Goal: Task Accomplishment & Management: Complete application form

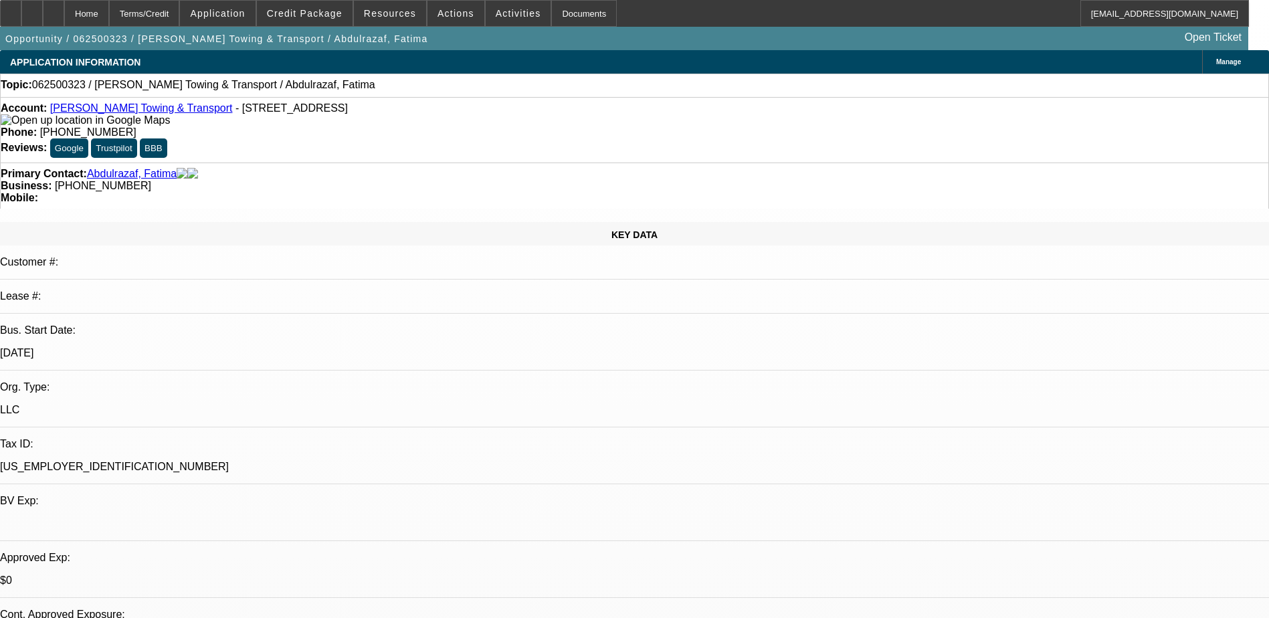
select select "0"
select select "2"
select select "0.1"
select select "4"
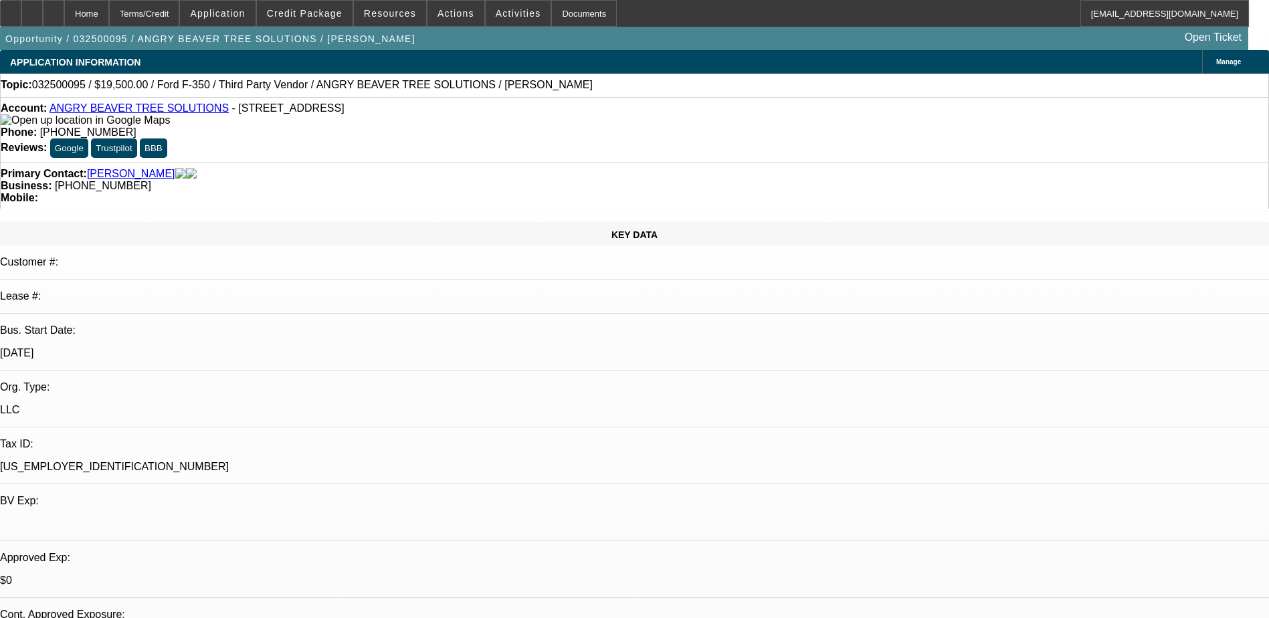
select select "0"
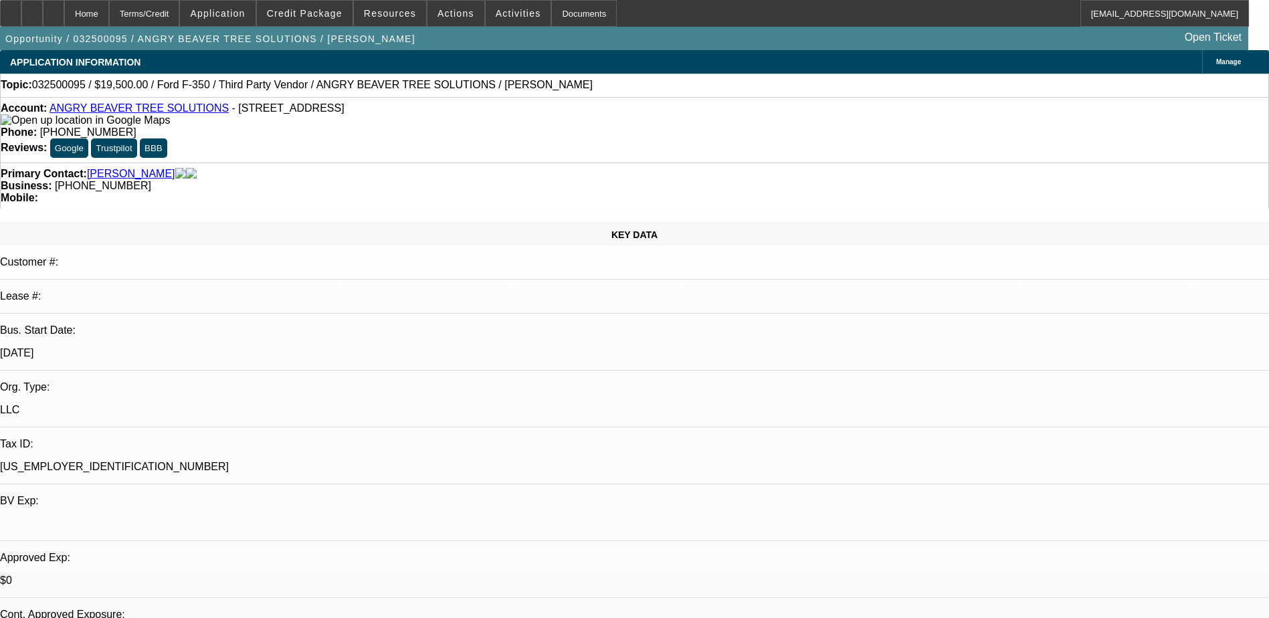
select select "0"
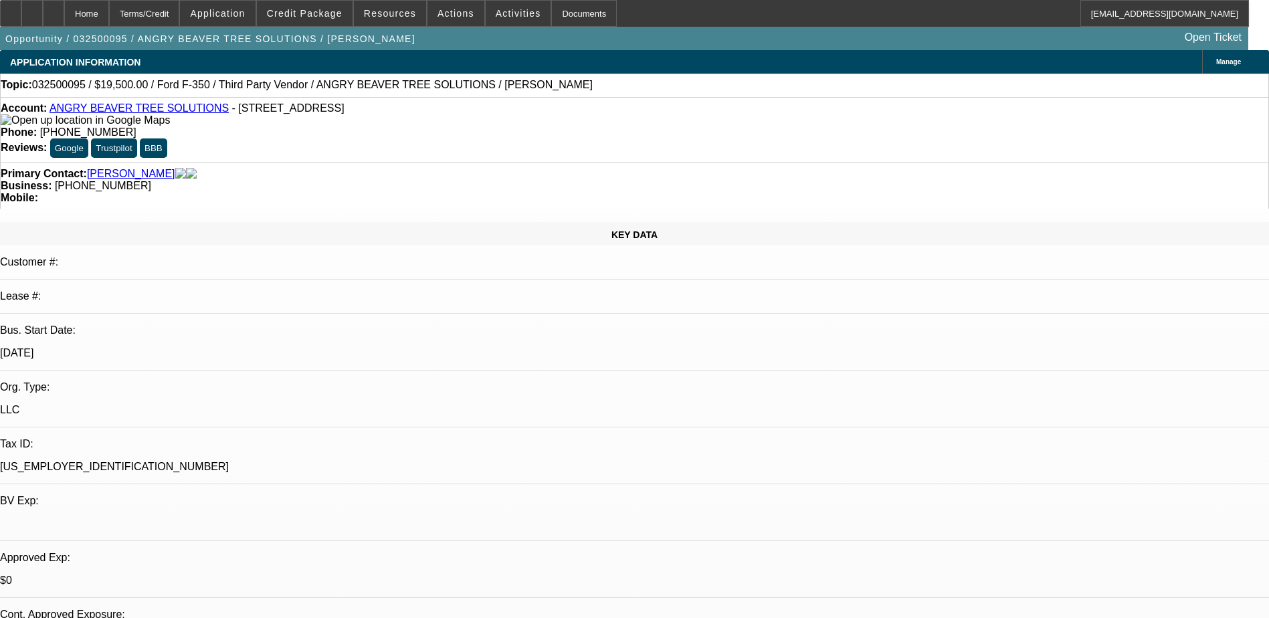
select select "0"
select select "1"
select select "6"
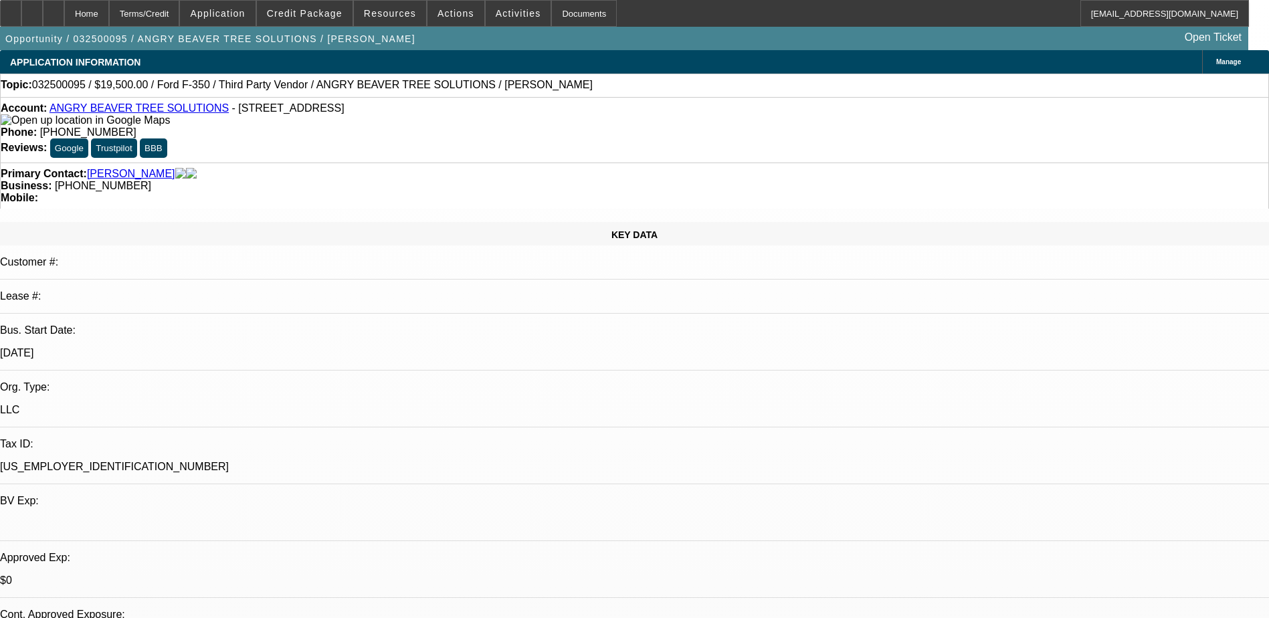
select select "1"
select select "6"
select select "1"
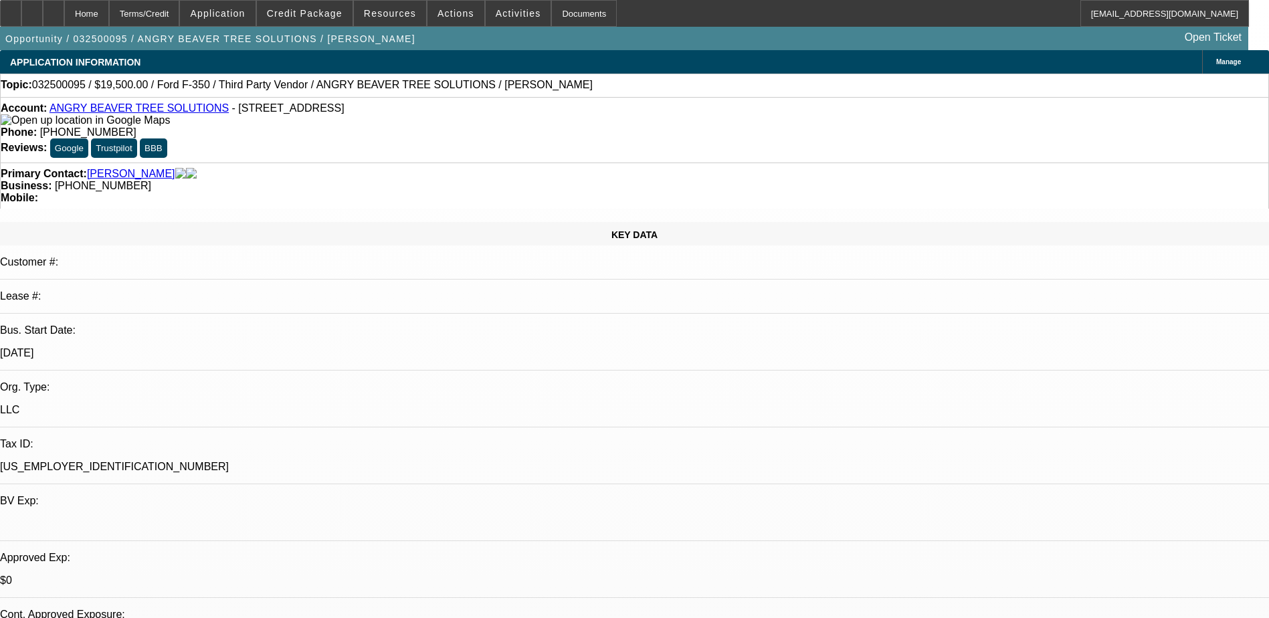
select select "6"
select select "1"
select select "6"
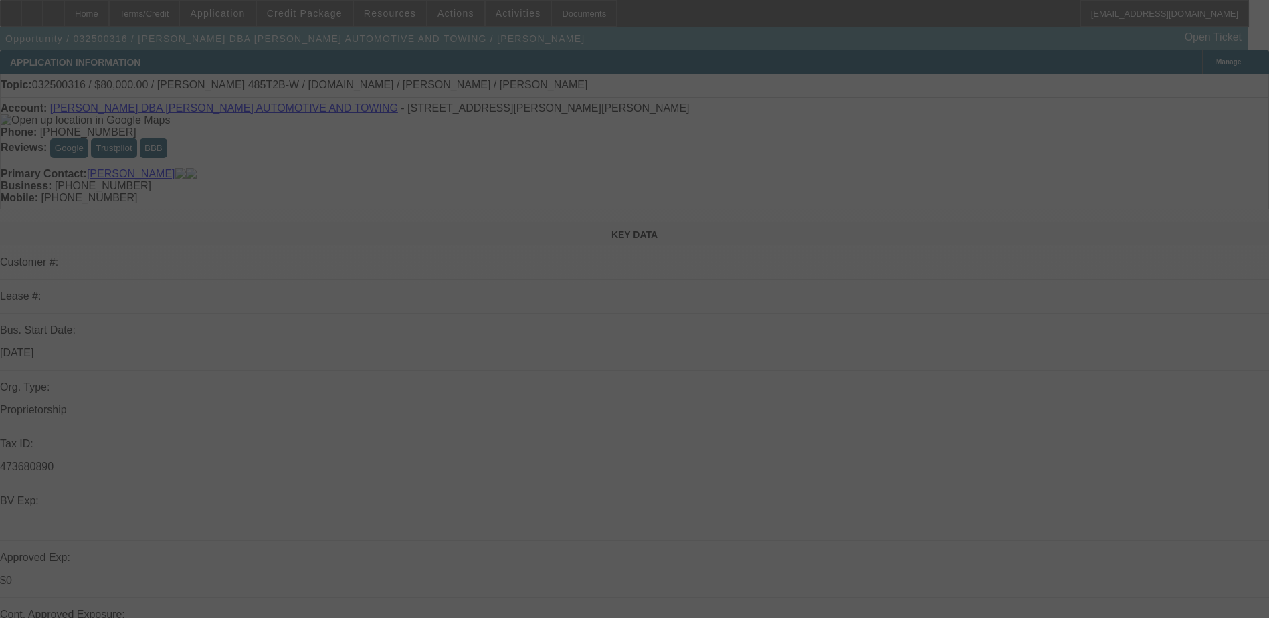
select select "0"
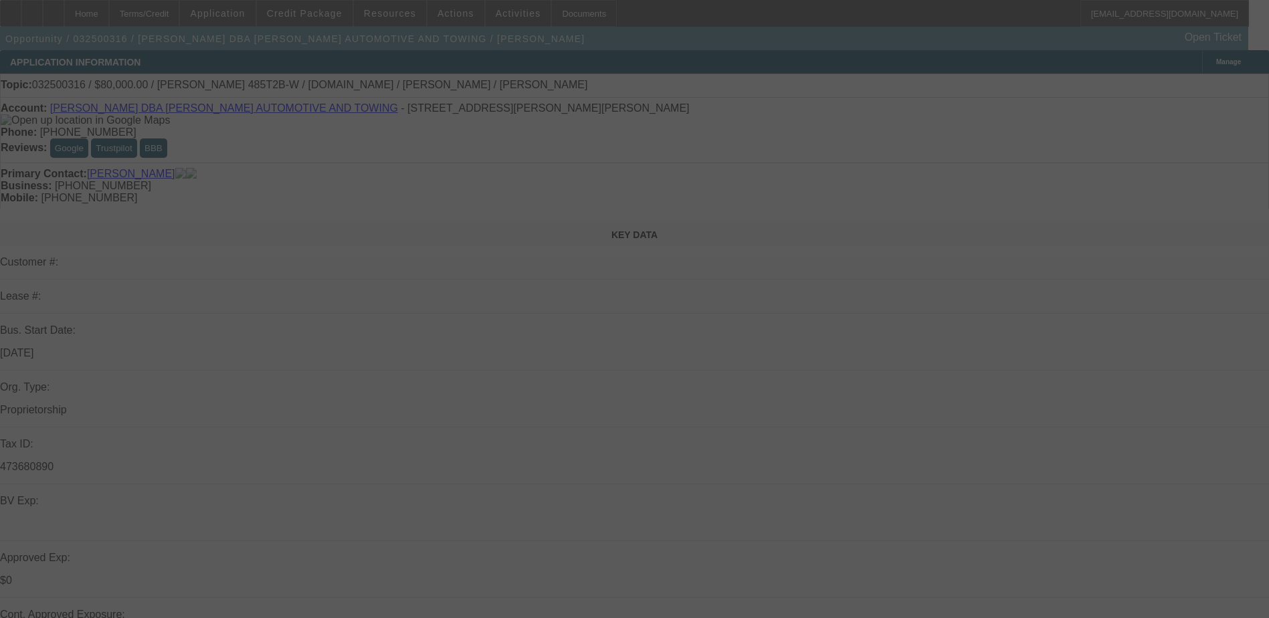
select select "0"
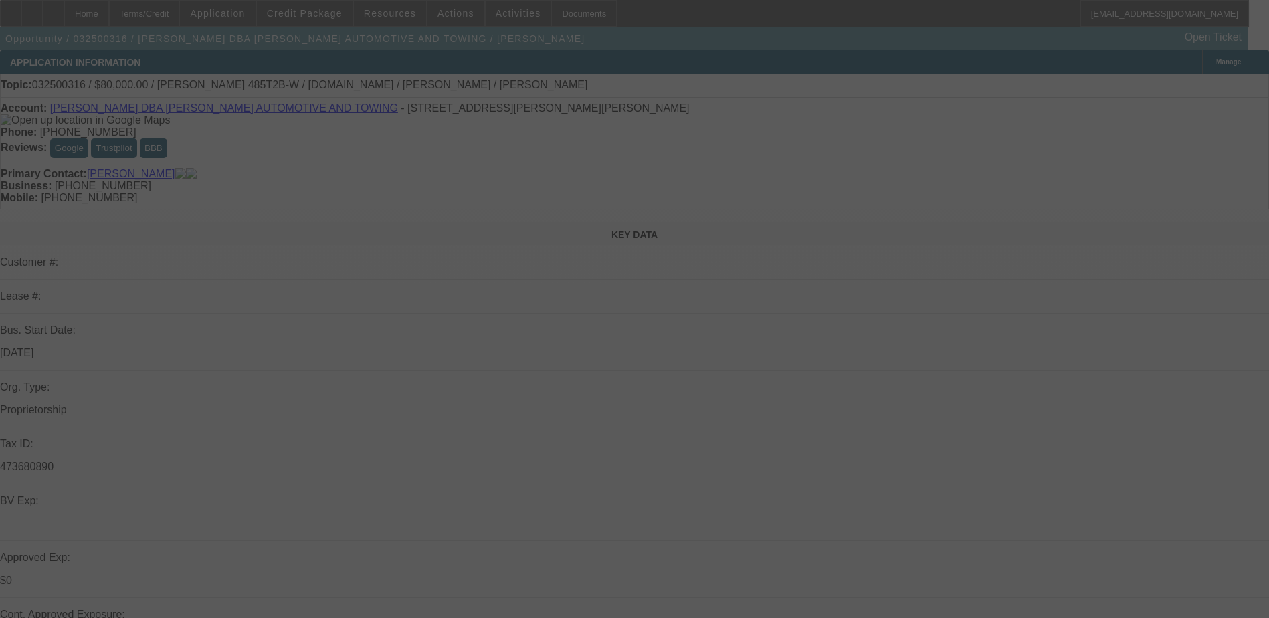
select select "0"
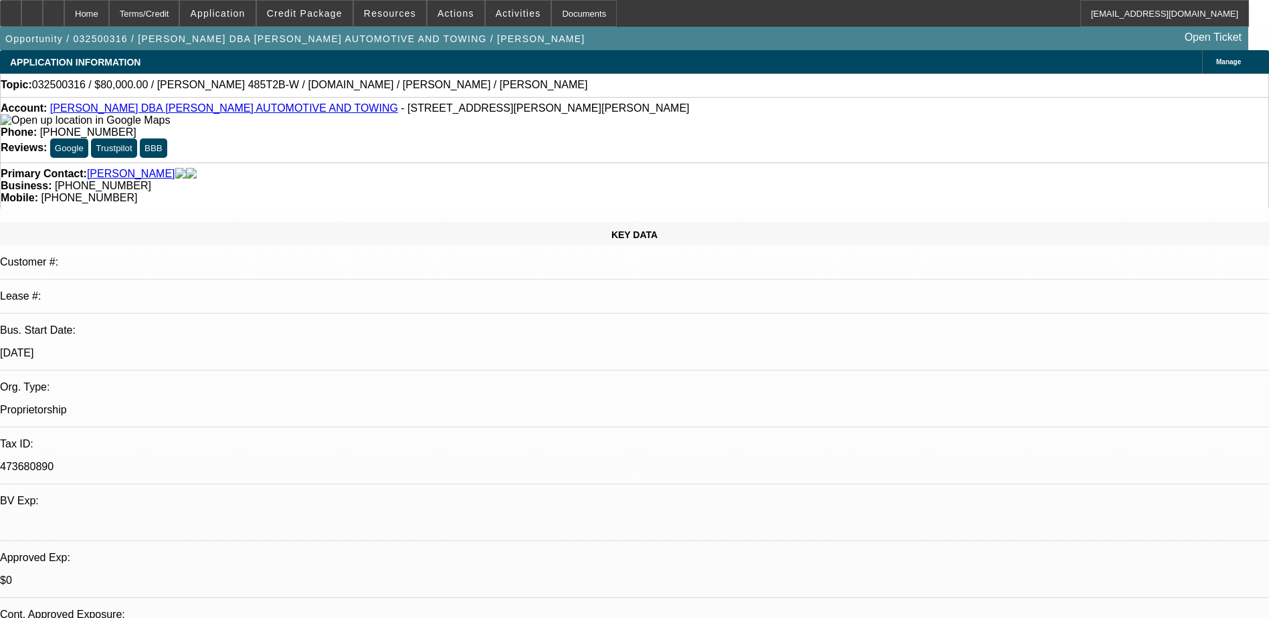
select select "1"
select select "6"
select select "1"
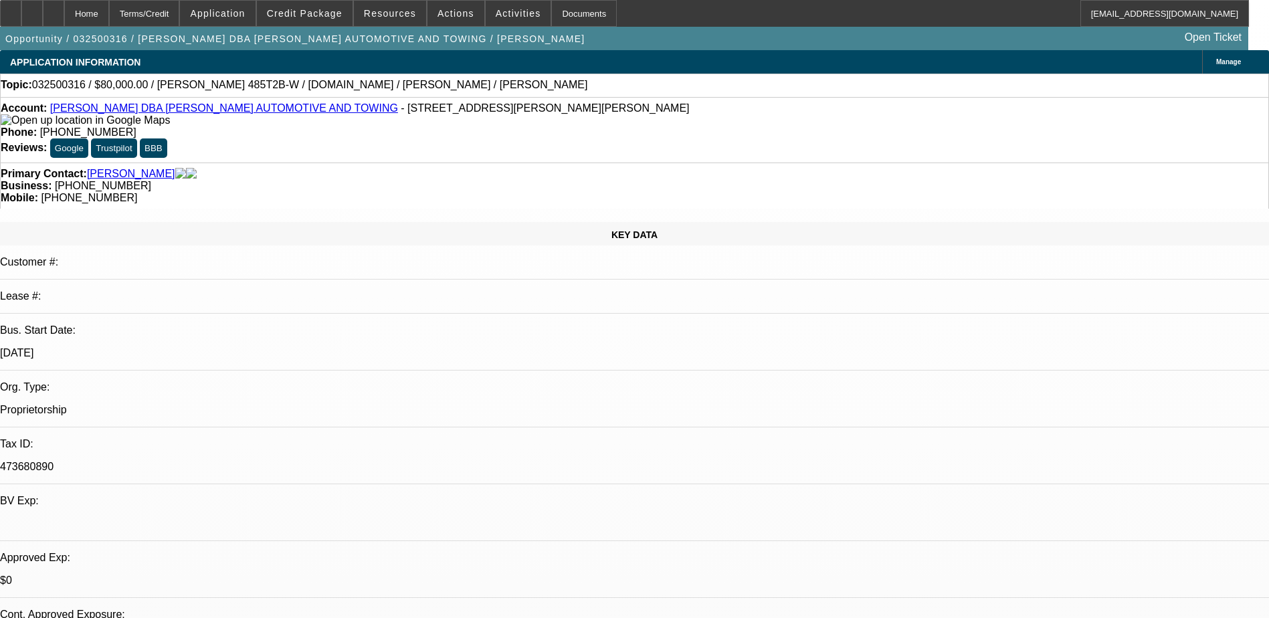
select select "6"
select select "1"
select select "6"
select select "1"
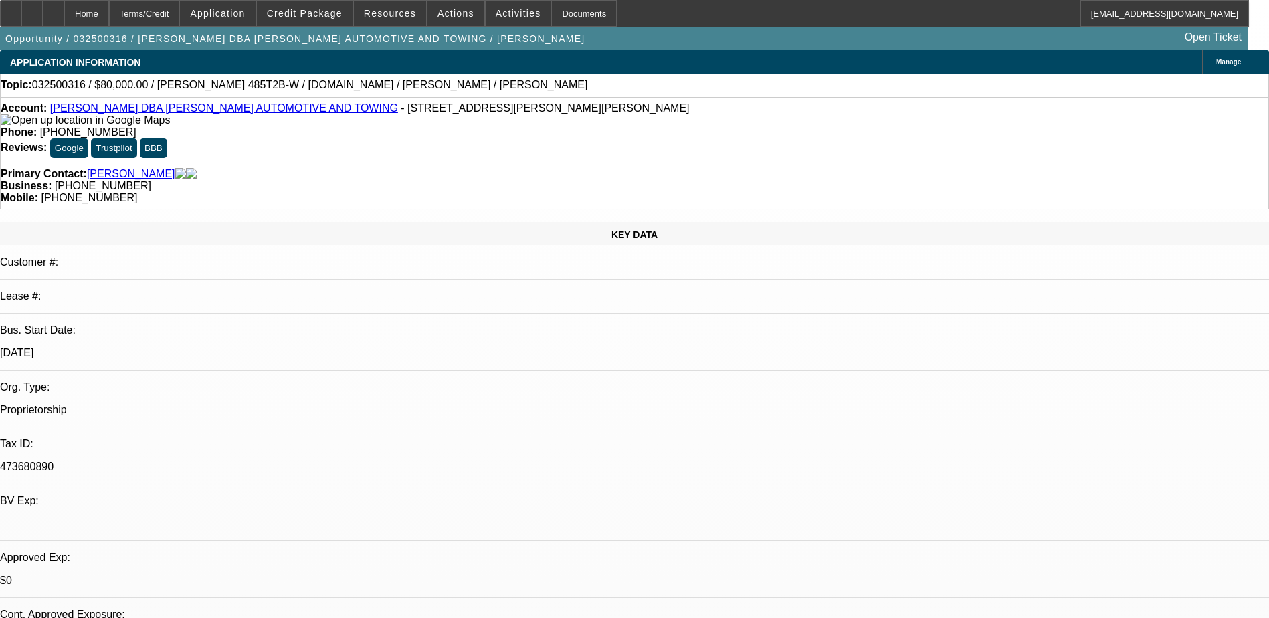
select select "1"
select select "6"
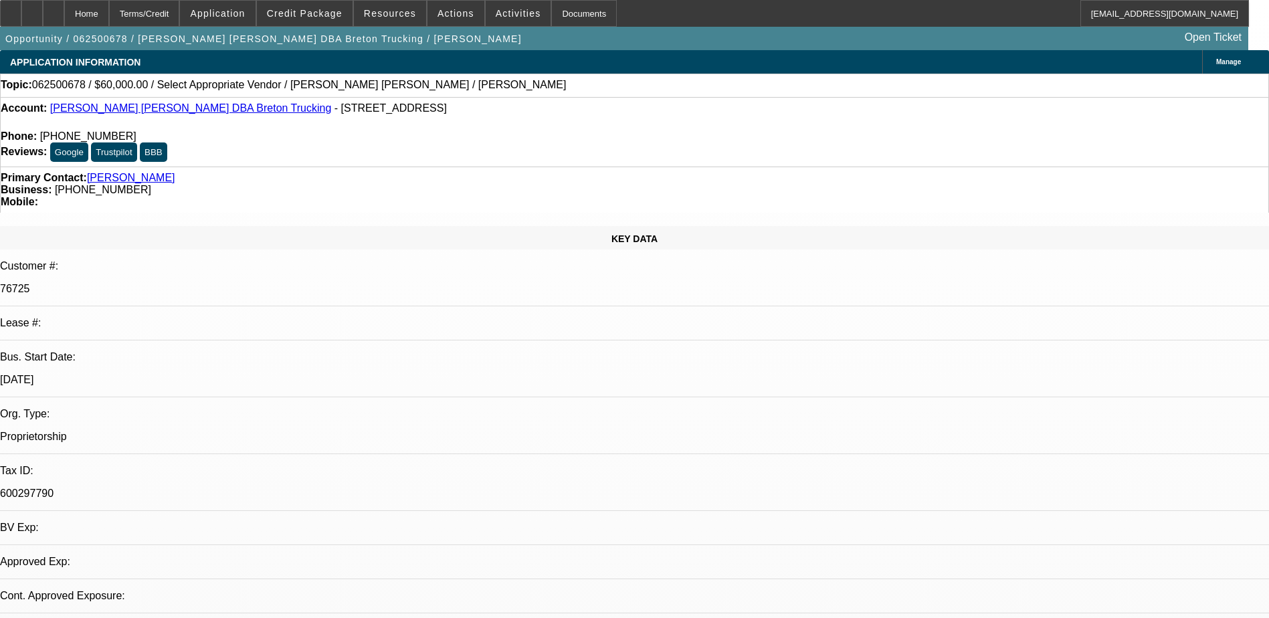
select select "0"
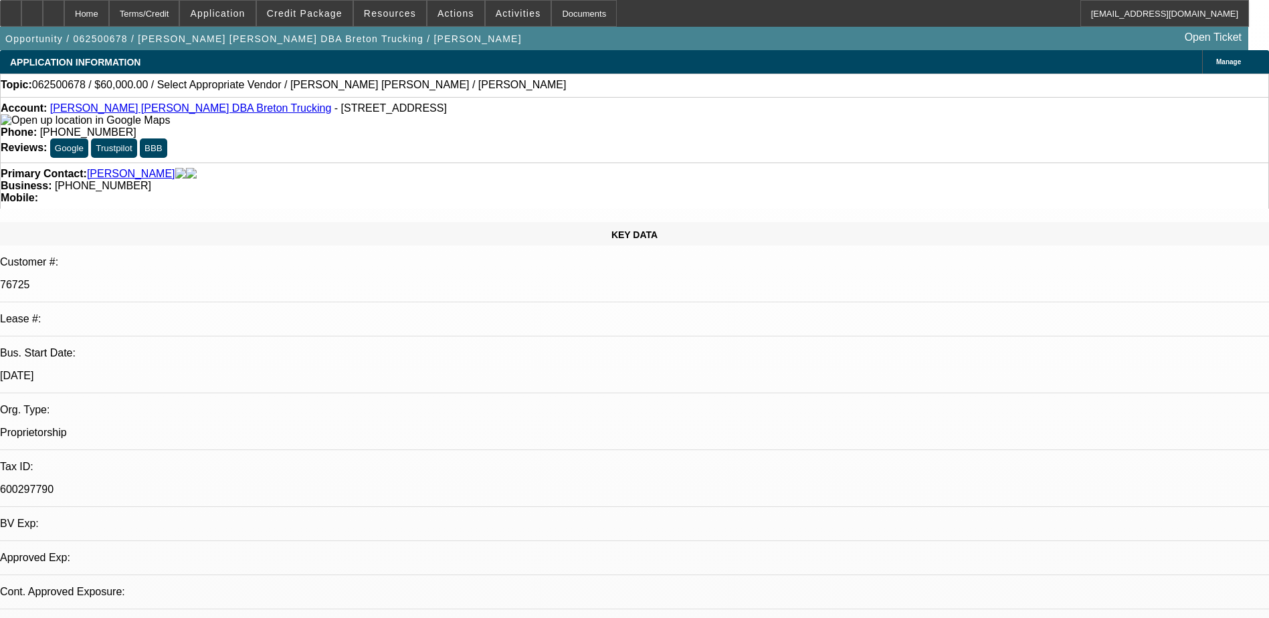
select select "2"
select select "0.1"
select select "1"
select select "2"
select select "4"
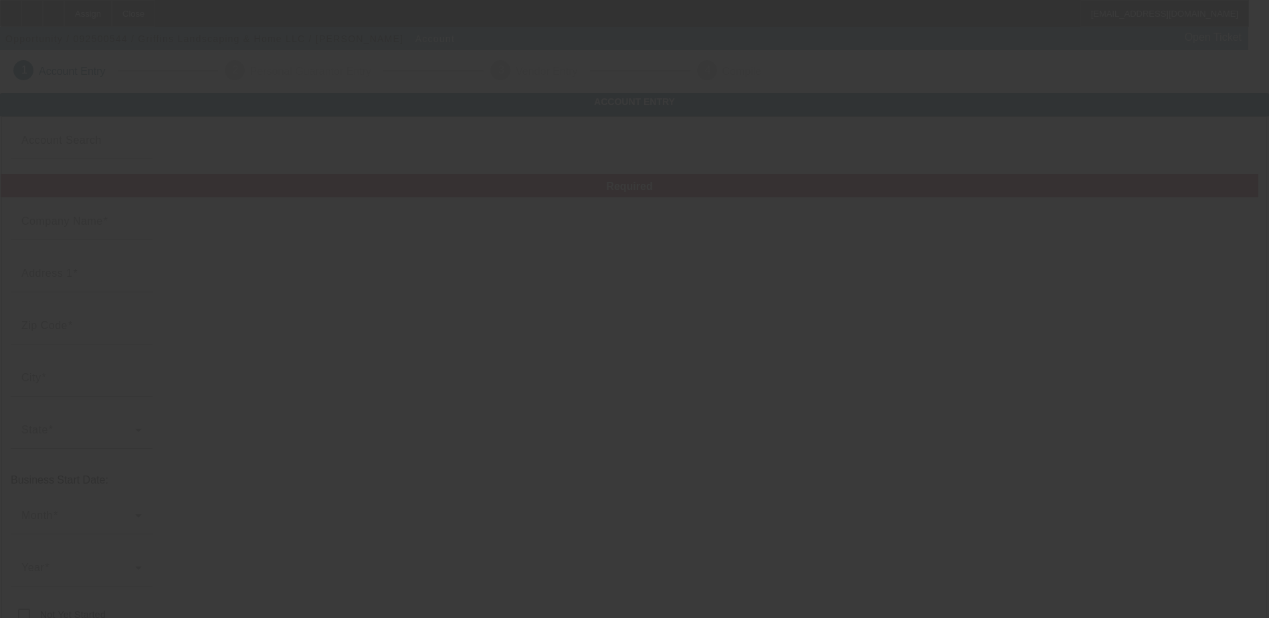
type input "Griffins Landscaping & Home LLC"
type input "[PHONE_NUMBER]"
type input "[EMAIL_ADDRESS][DOMAIN_NAME]"
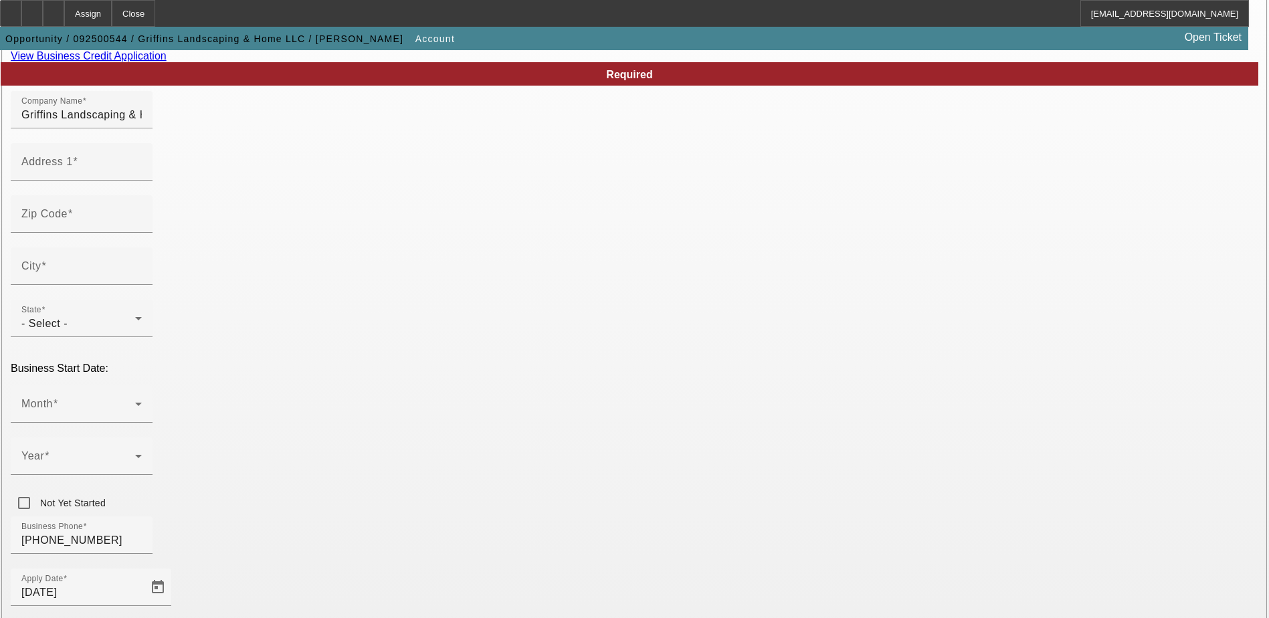
scroll to position [134, 0]
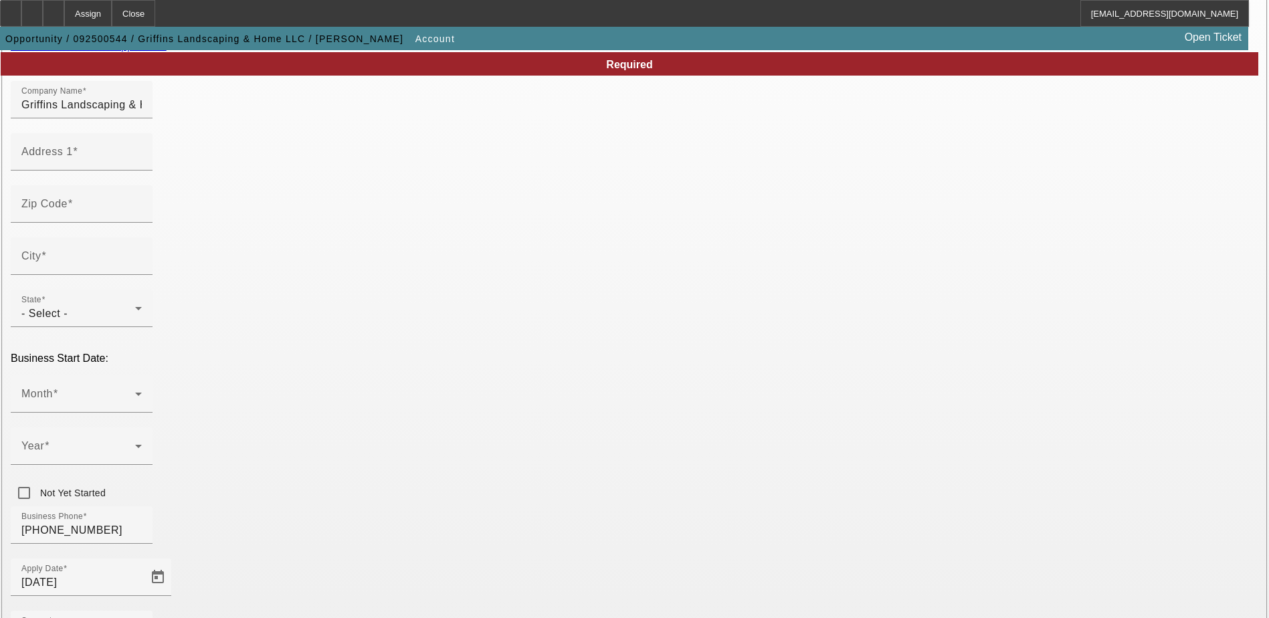
click at [167, 52] on link "View Business Credit Application" at bounding box center [89, 45] width 156 height 11
click at [142, 165] on input "Address 1" at bounding box center [81, 157] width 120 height 16
type input "310 Labonte Dr"
type input "29673"
type input "Piedmont"
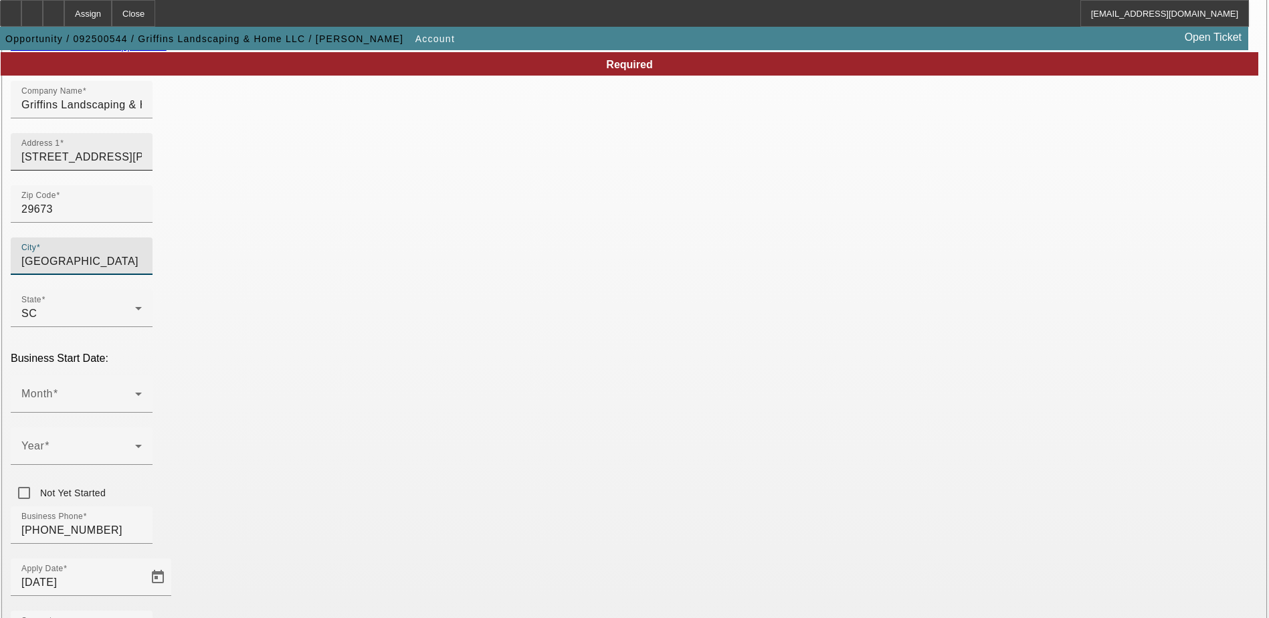
type input "Greenville"
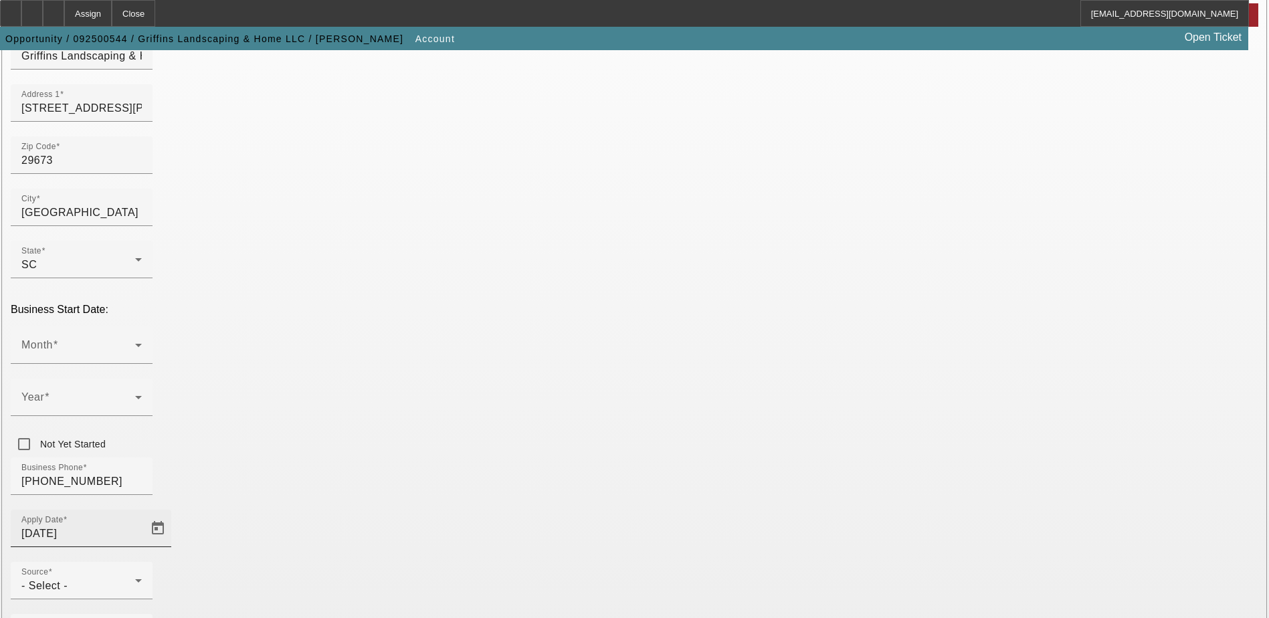
scroll to position [238, 0]
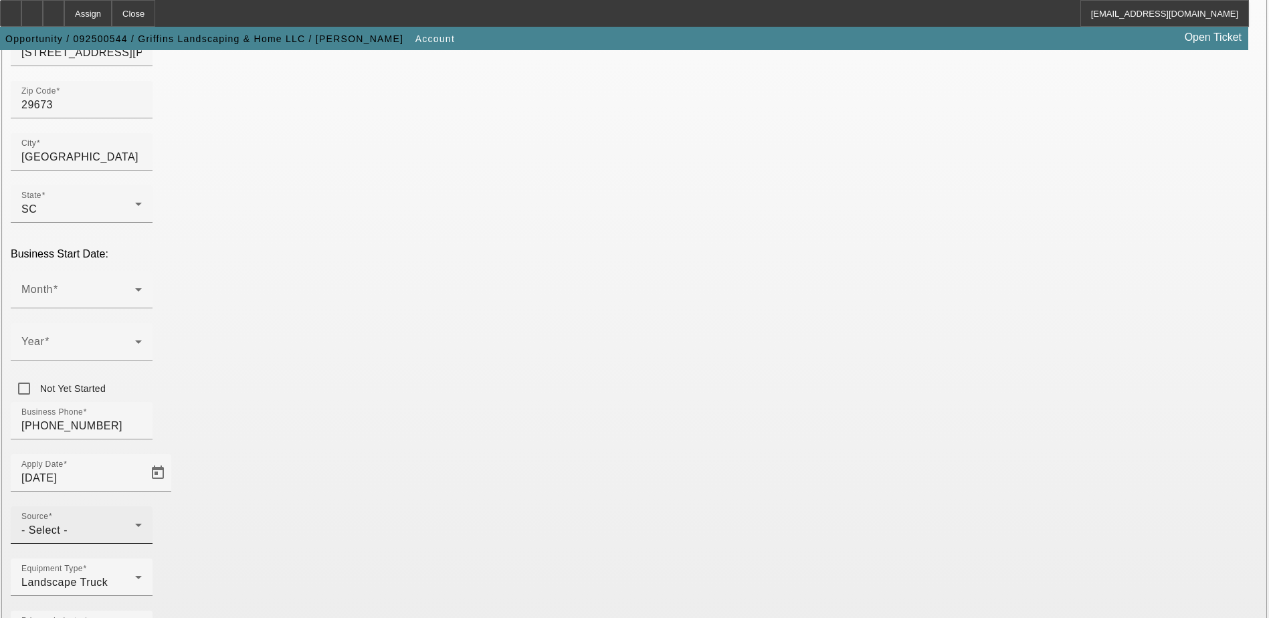
click at [135, 523] on div "- Select -" at bounding box center [78, 531] width 114 height 16
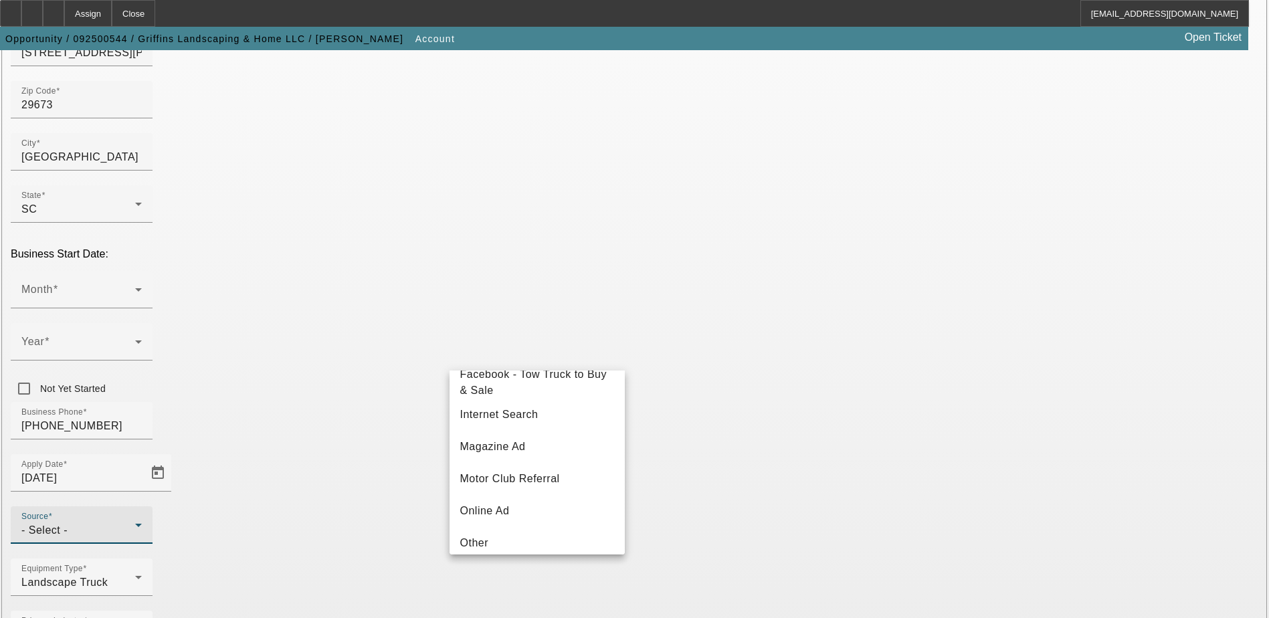
scroll to position [268, 0]
click at [523, 422] on span "Internet Search" at bounding box center [499, 413] width 78 height 16
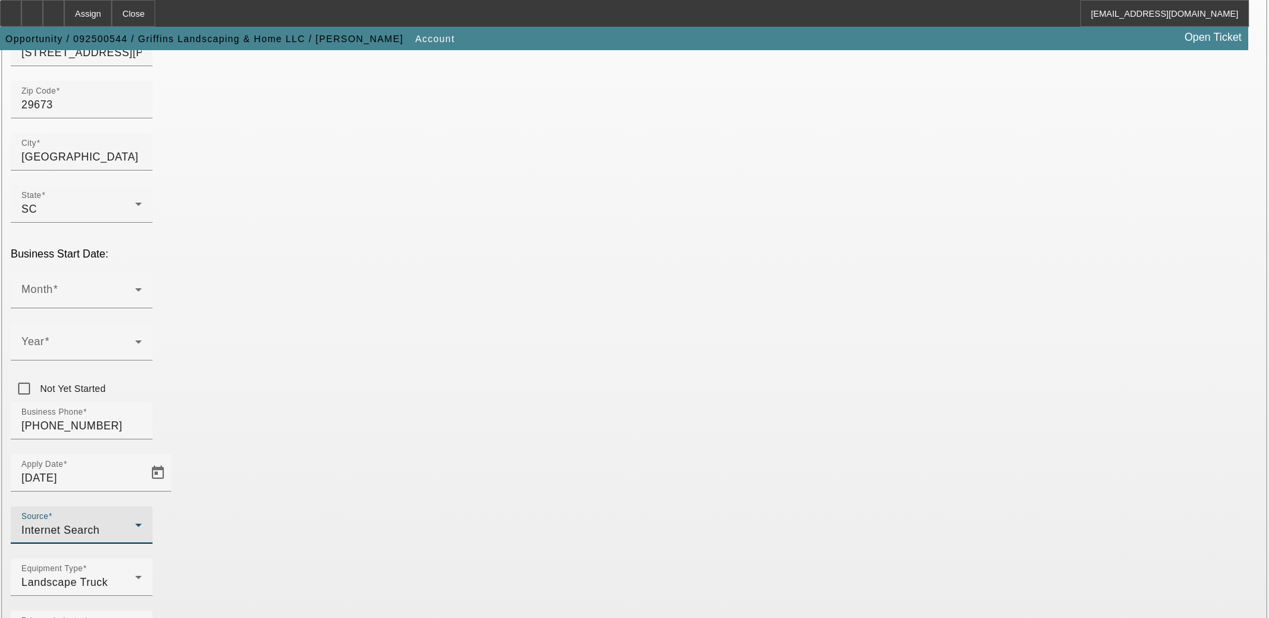
click at [519, 402] on div "Business Phone (864) 791-0411" at bounding box center [635, 428] width 1248 height 52
click at [712, 347] on div at bounding box center [634, 309] width 1269 height 618
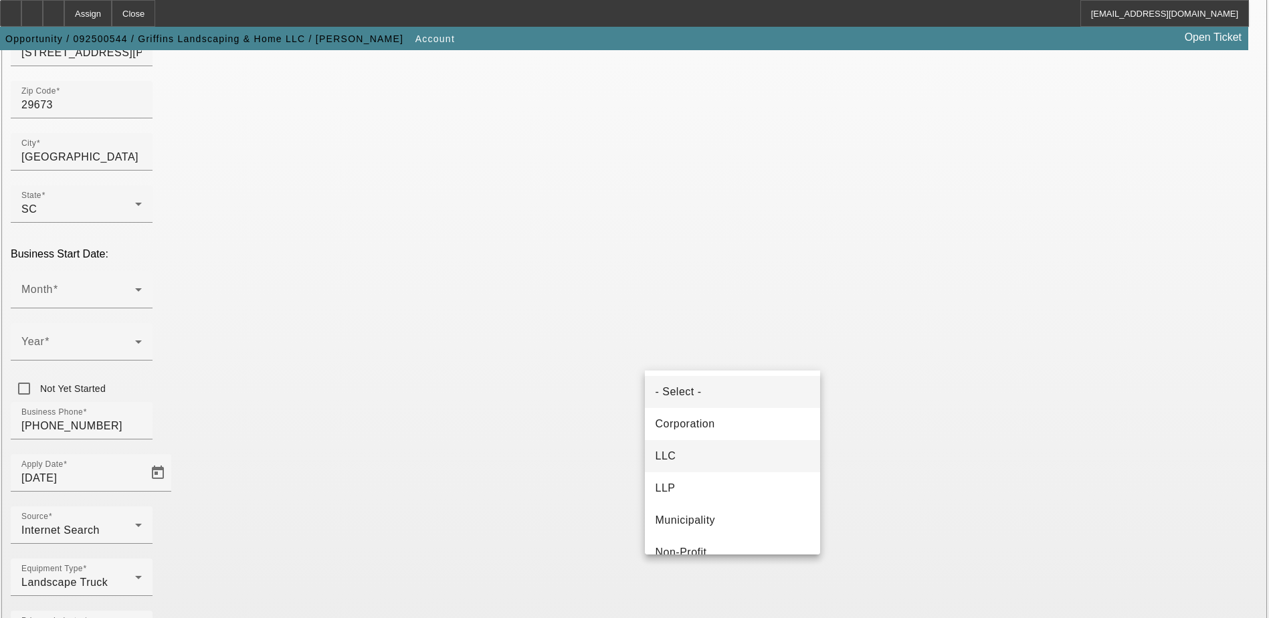
click at [713, 453] on mat-option "LLC" at bounding box center [732, 456] width 175 height 32
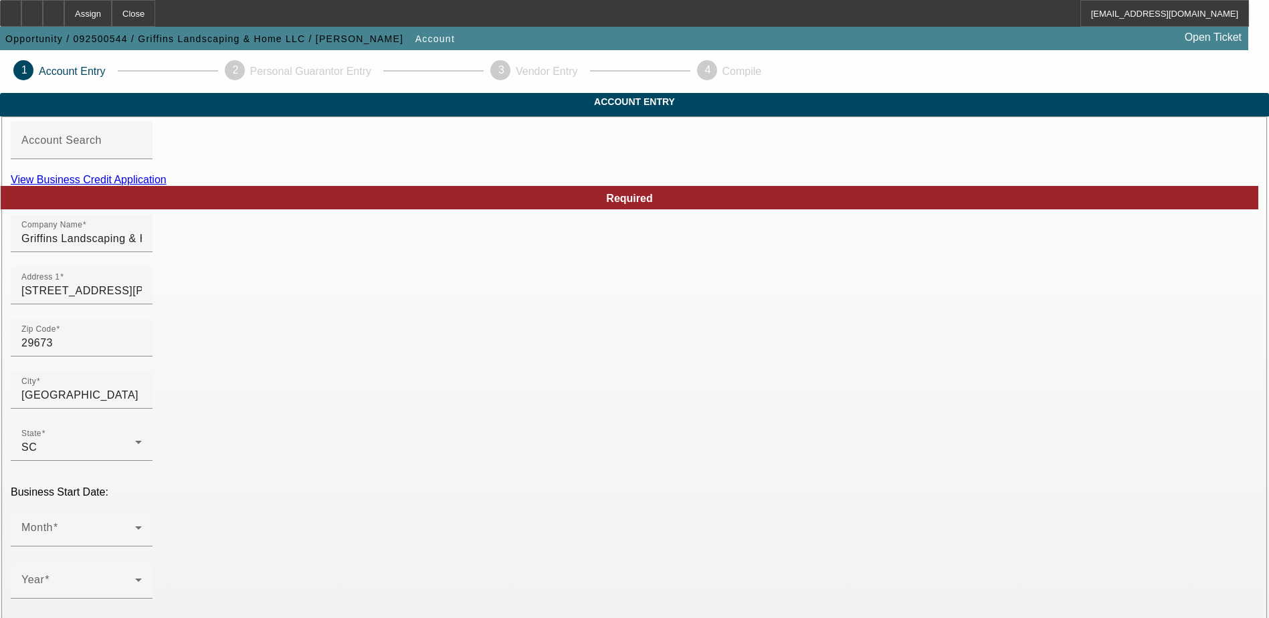
scroll to position [201, 0]
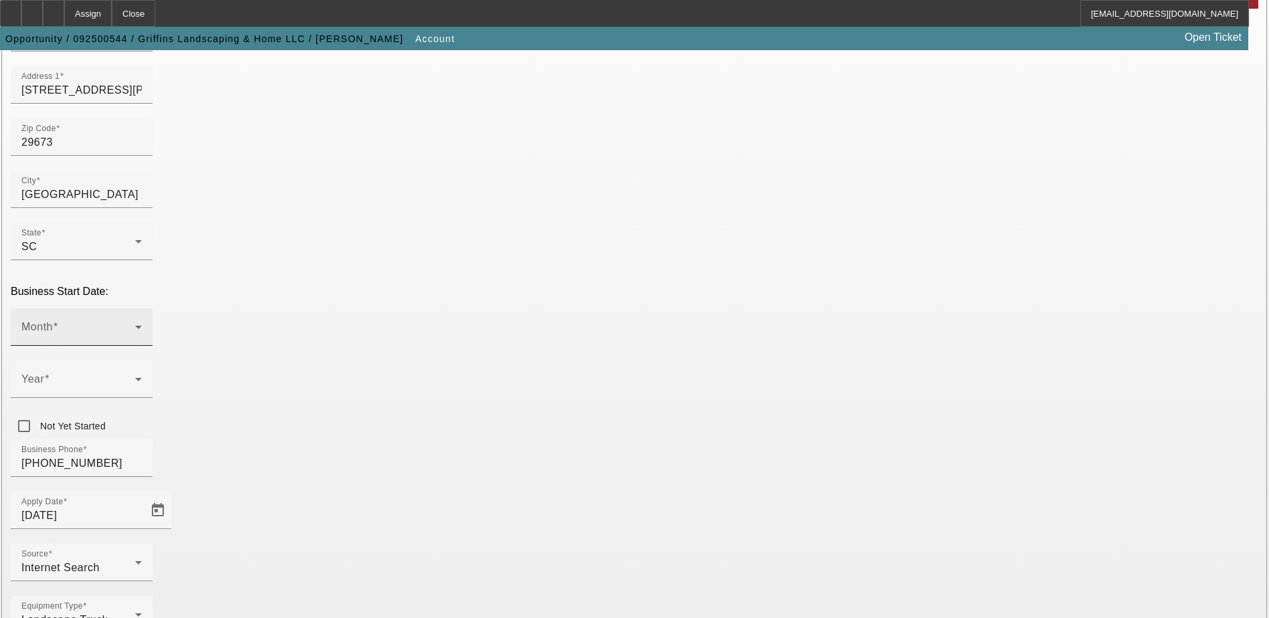
click at [142, 308] on div "Month" at bounding box center [81, 326] width 120 height 37
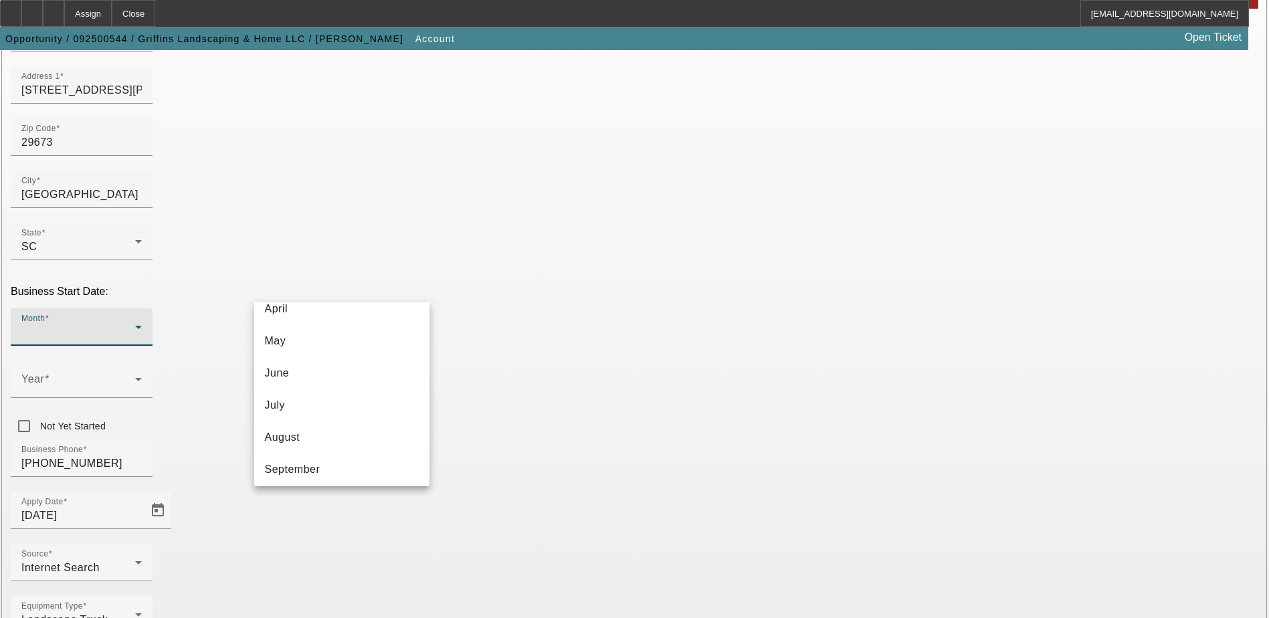
scroll to position [244, 0]
drag, startPoint x: 325, startPoint y: 336, endPoint x: 394, endPoint y: 323, distance: 70.7
click at [325, 336] on mat-option "August" at bounding box center [341, 337] width 175 height 32
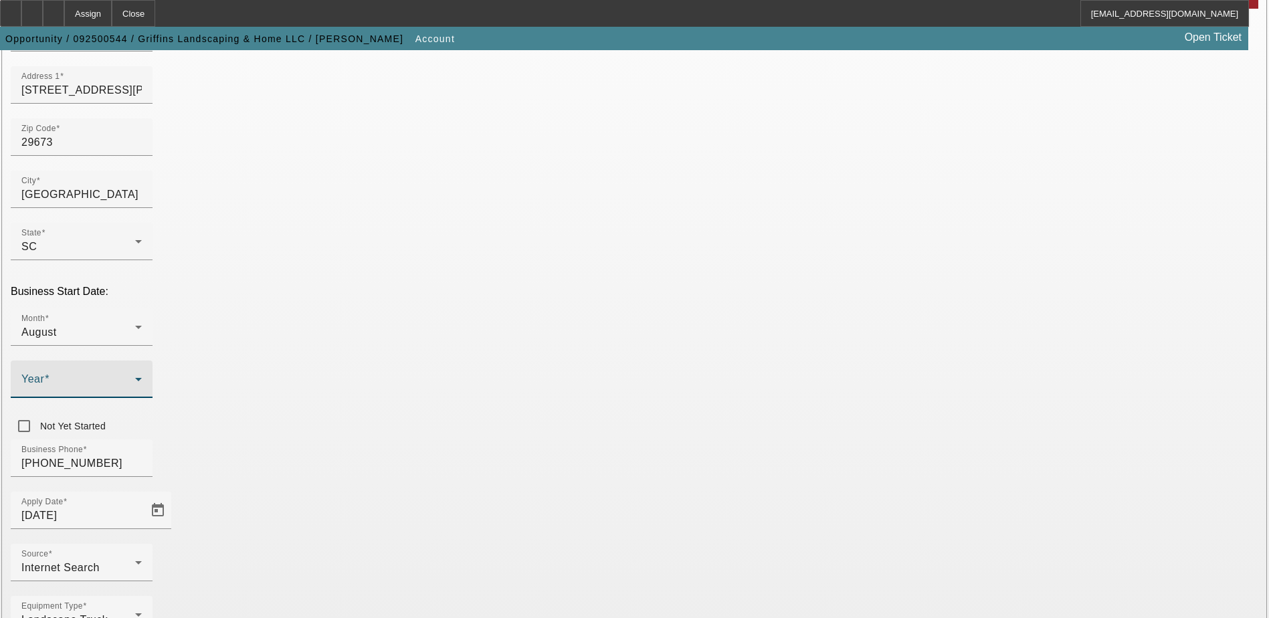
click at [135, 377] on span at bounding box center [78, 385] width 114 height 16
click at [478, 415] on span "2023" at bounding box center [472, 418] width 25 height 16
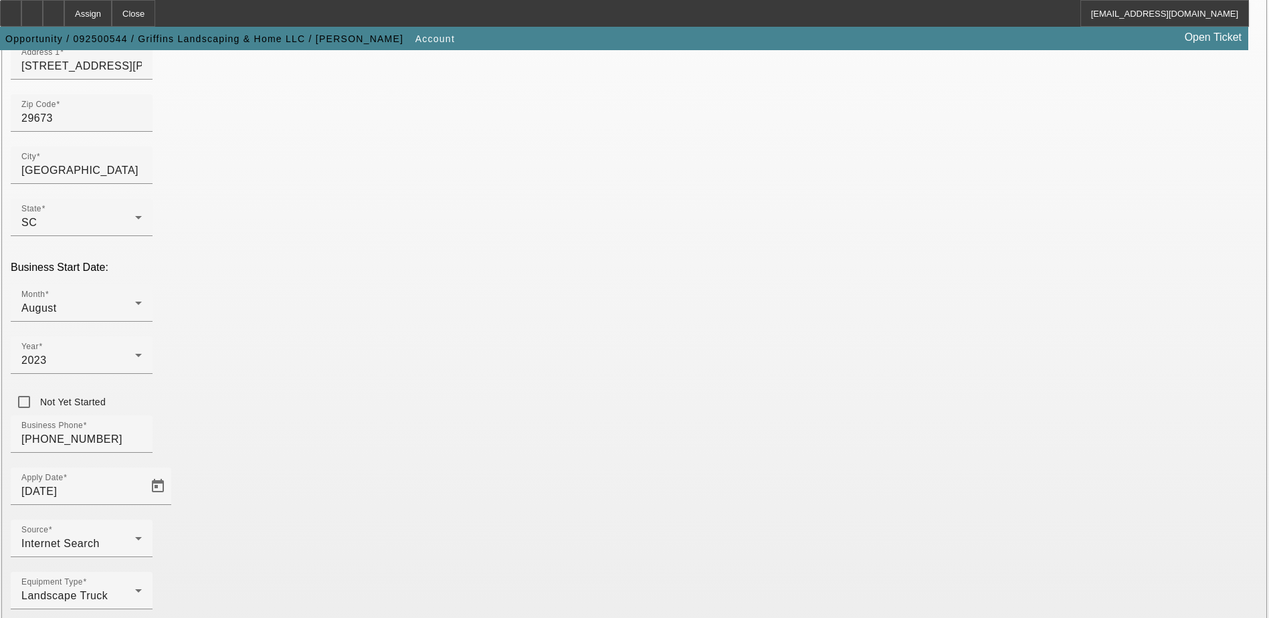
scroll to position [238, 0]
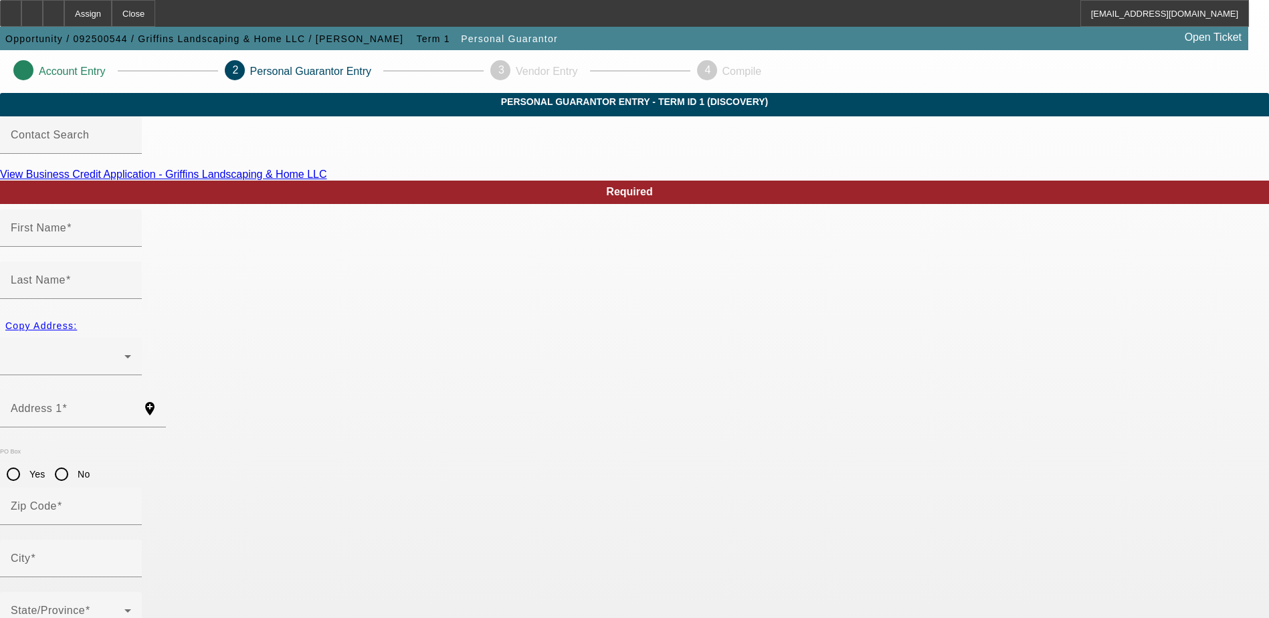
type input "Avery"
type input "Griffin"
radio input "true"
type input "249-95-2483"
type input "gaverious@yahoo.com"
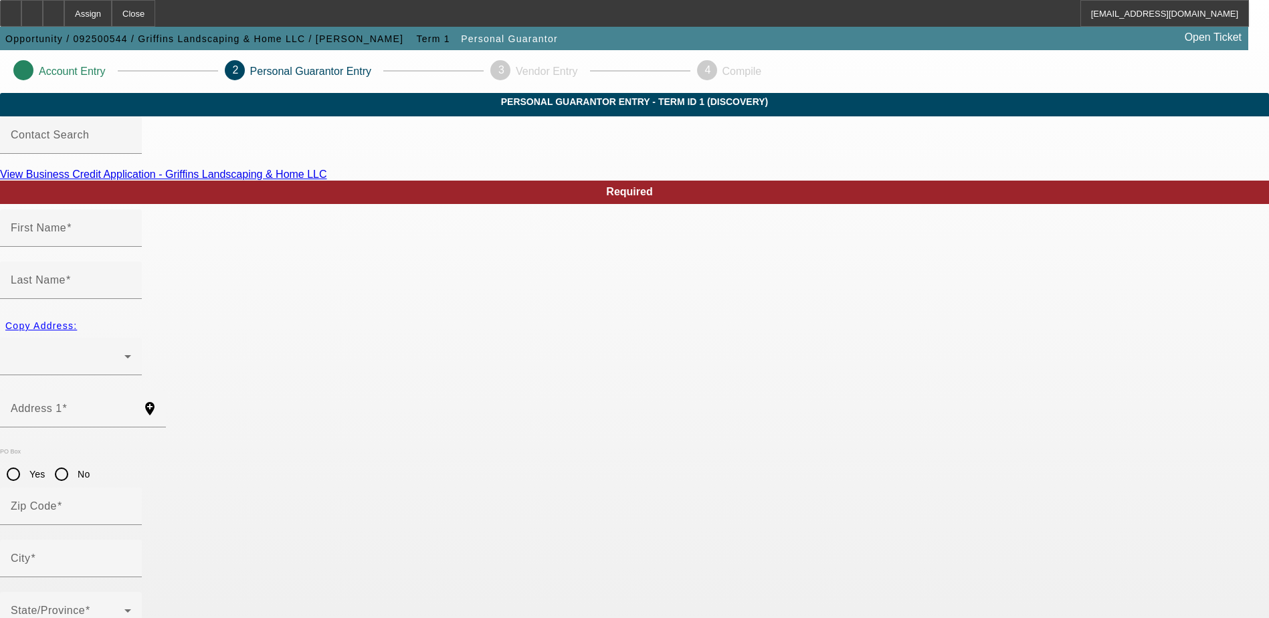
type input "(864) 791-0411"
click at [131, 242] on input "Avery" at bounding box center [71, 234] width 120 height 16
type input "Averious"
click at [124, 349] on div at bounding box center [68, 357] width 114 height 16
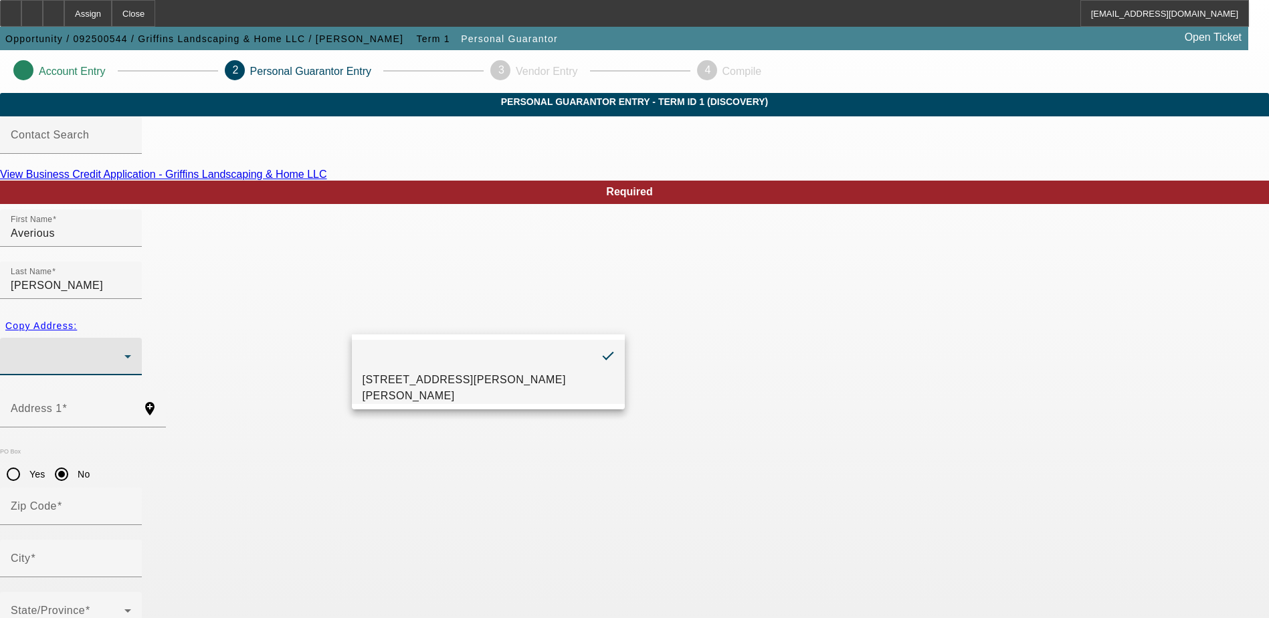
click at [414, 391] on span "310 Labonte Dr Piedmont, SC 29673" at bounding box center [489, 388] width 252 height 32
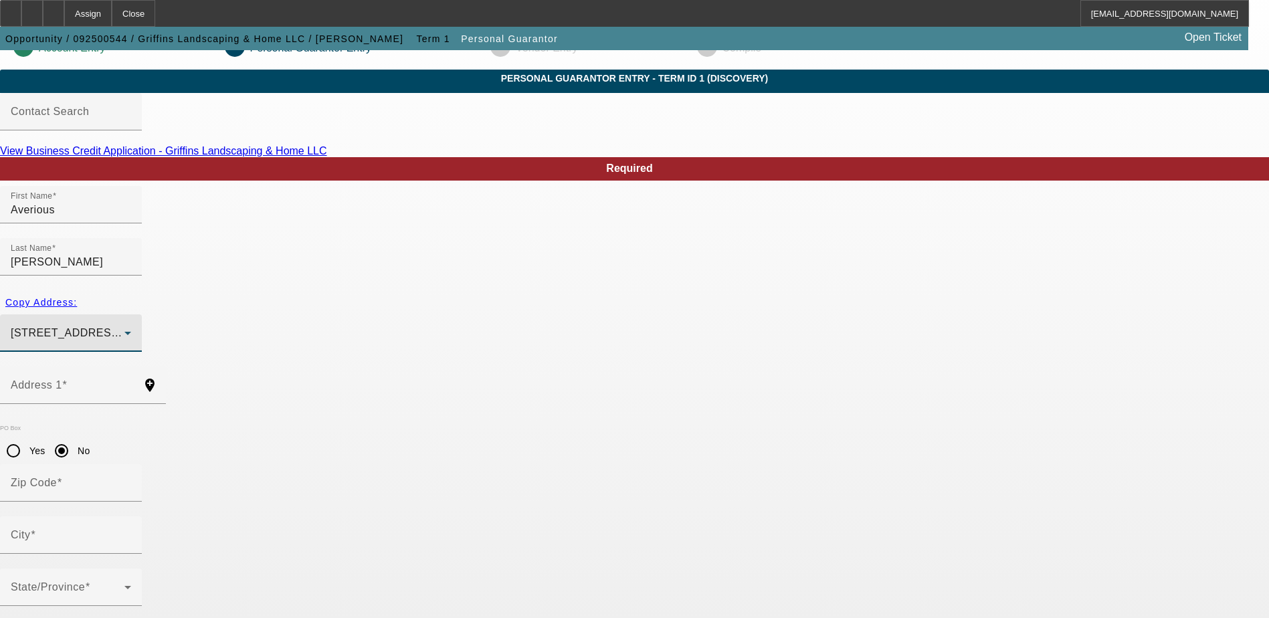
scroll to position [36, 0]
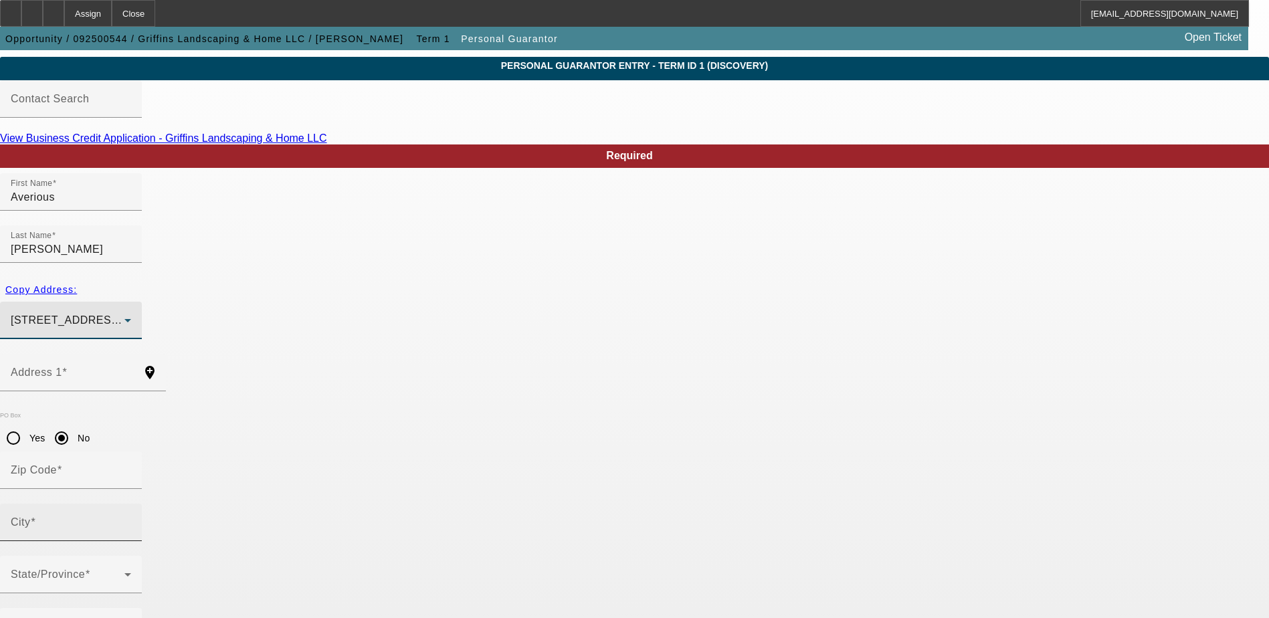
click at [131, 504] on div "City" at bounding box center [71, 522] width 120 height 37
click at [131, 468] on input "Zip Code" at bounding box center [71, 476] width 120 height 16
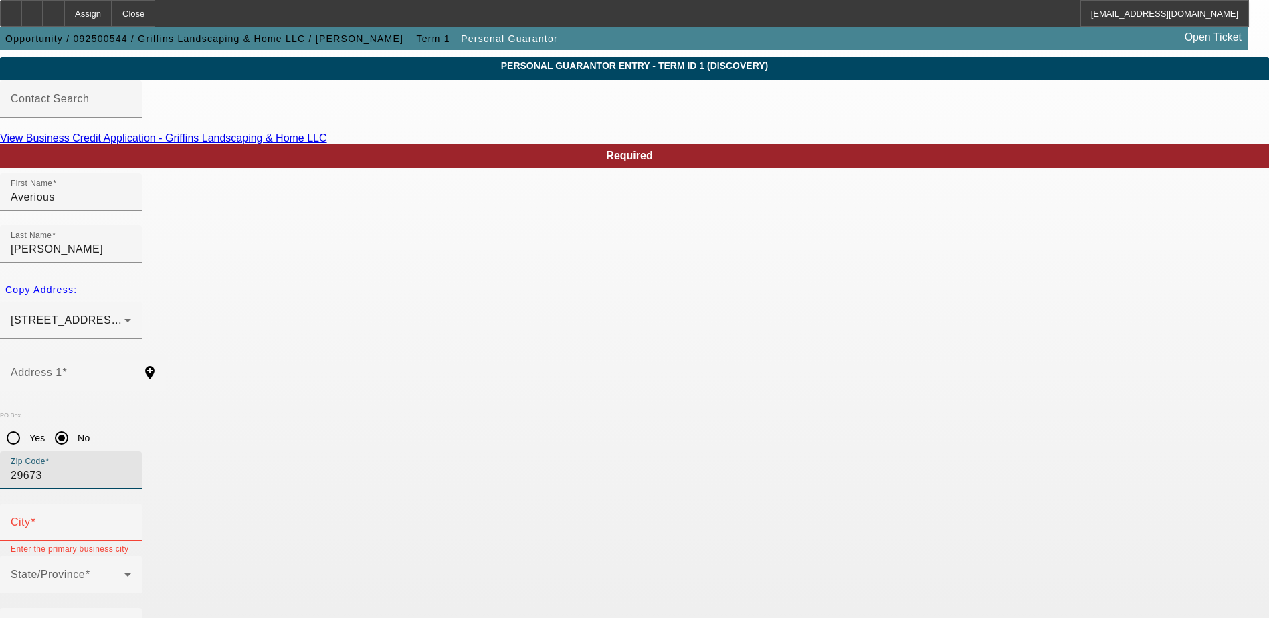
type input "29673"
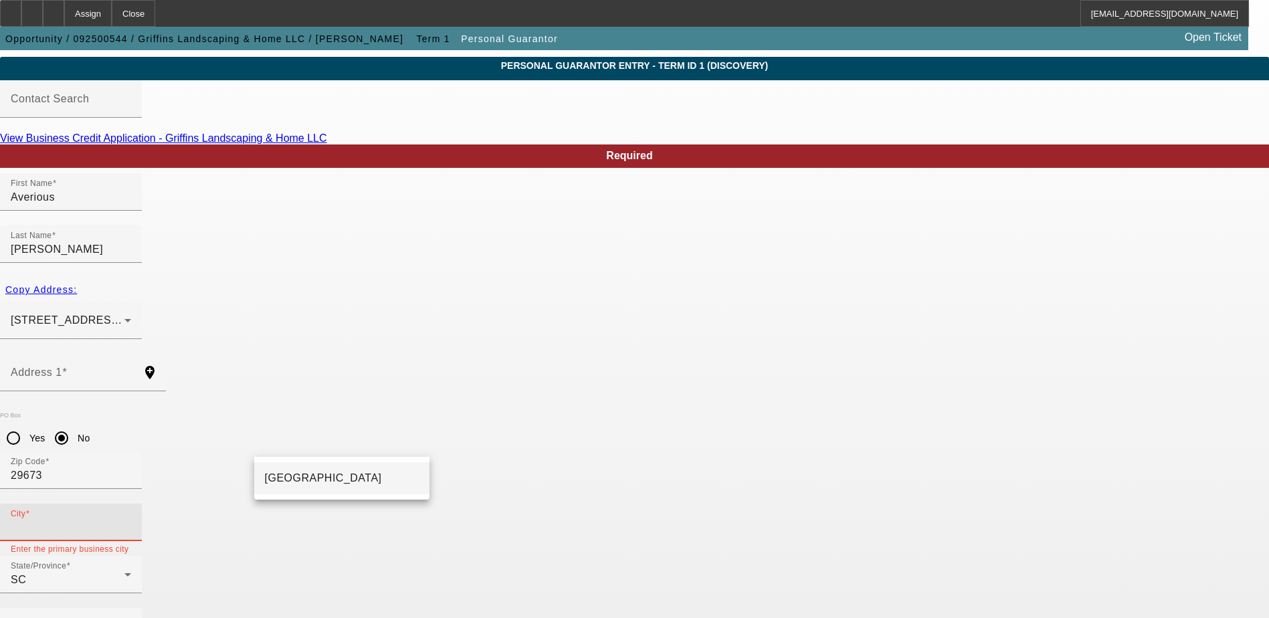
click at [309, 480] on mat-option "Piedmont" at bounding box center [341, 478] width 175 height 32
type input "Piedmont"
click at [93, 618] on mat-label "Business Phone" at bounding box center [52, 626] width 82 height 11
type input "(864) 791-0411"
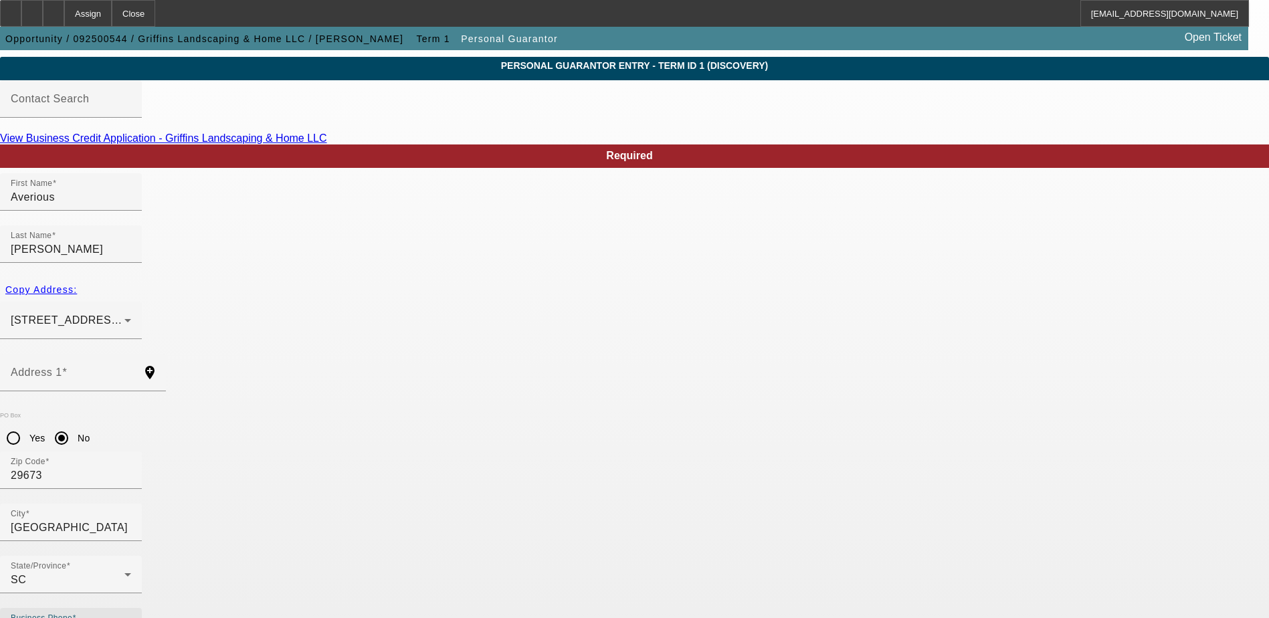
type input "100"
click at [77, 284] on span "Copy Address:" at bounding box center [41, 289] width 72 height 11
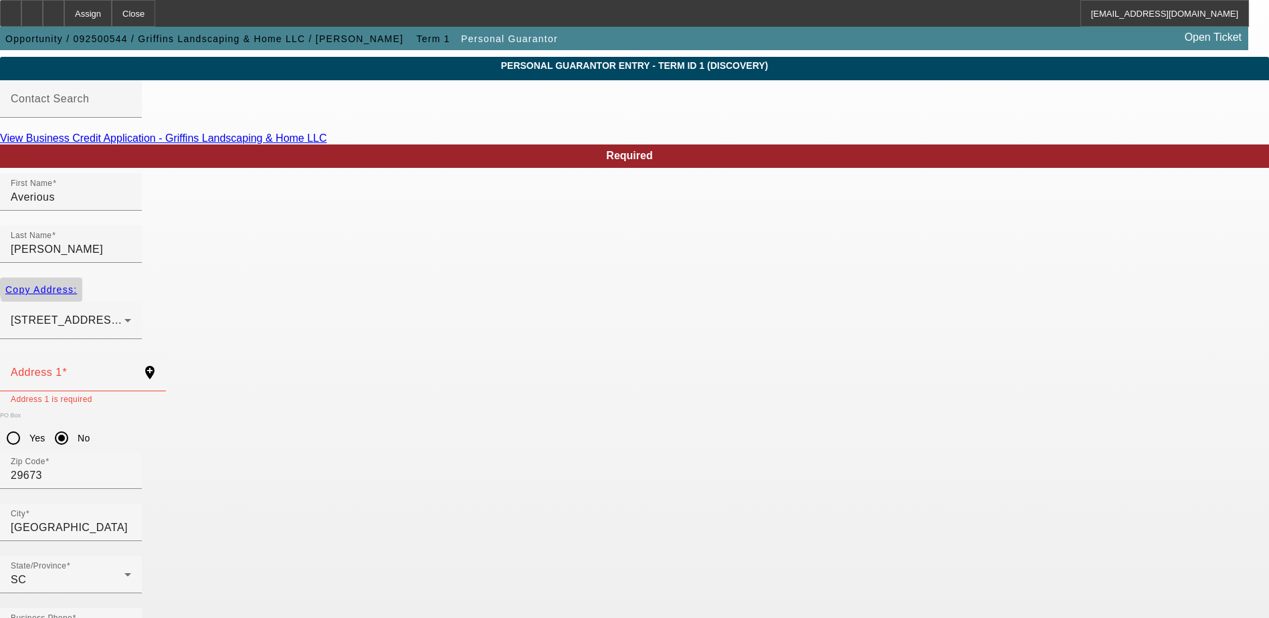
type input "310 Labonte Dr"
radio input "false"
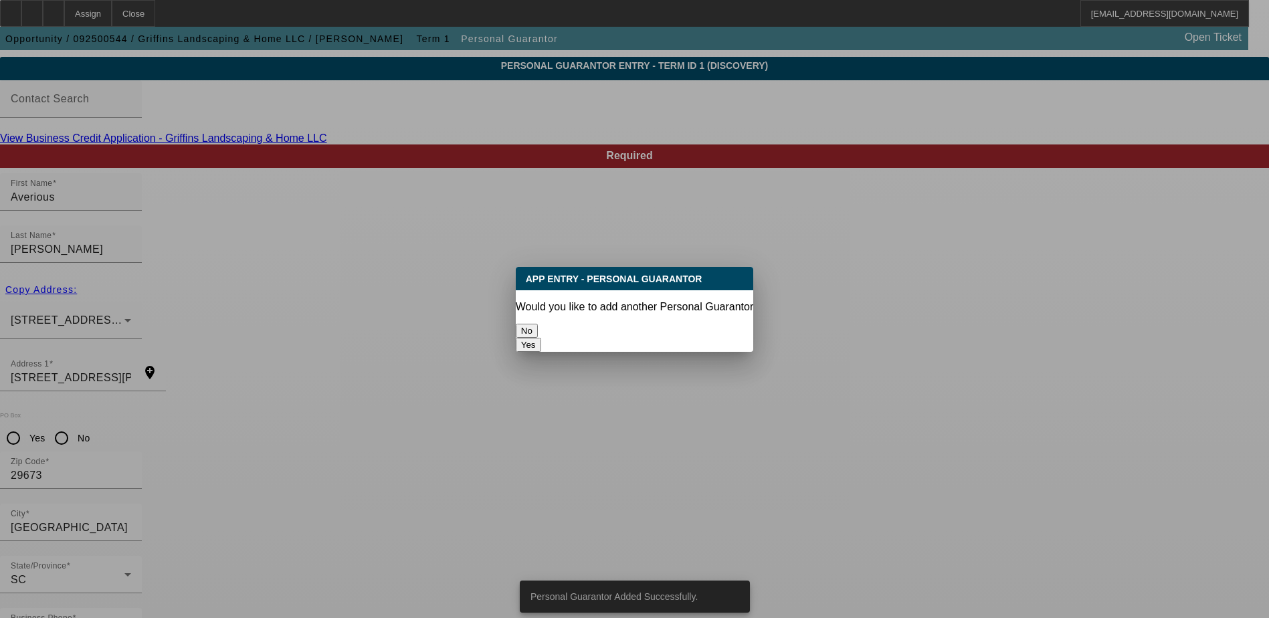
scroll to position [0, 0]
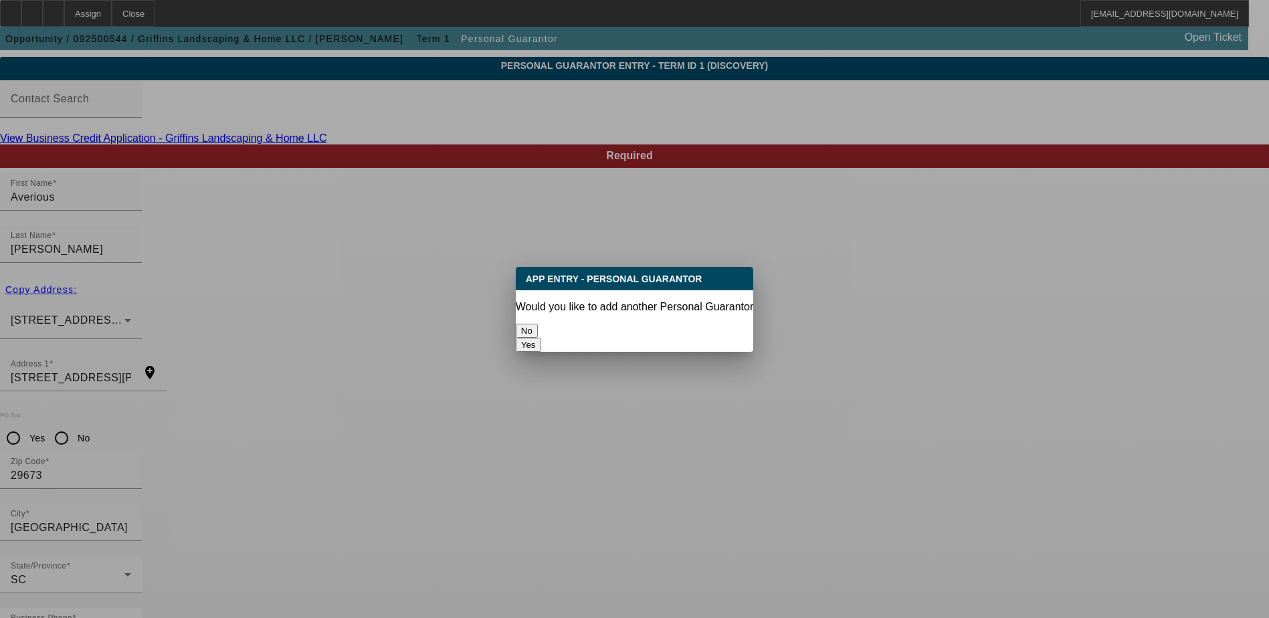
click at [538, 328] on button "No" at bounding box center [527, 331] width 22 height 14
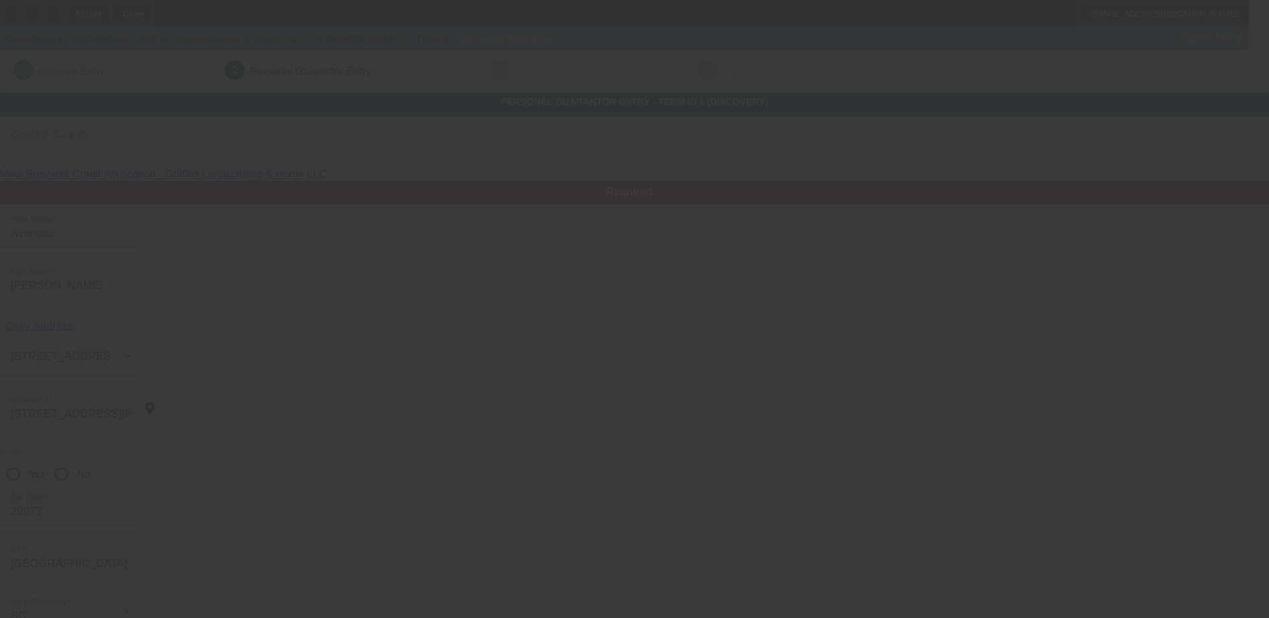
scroll to position [36, 0]
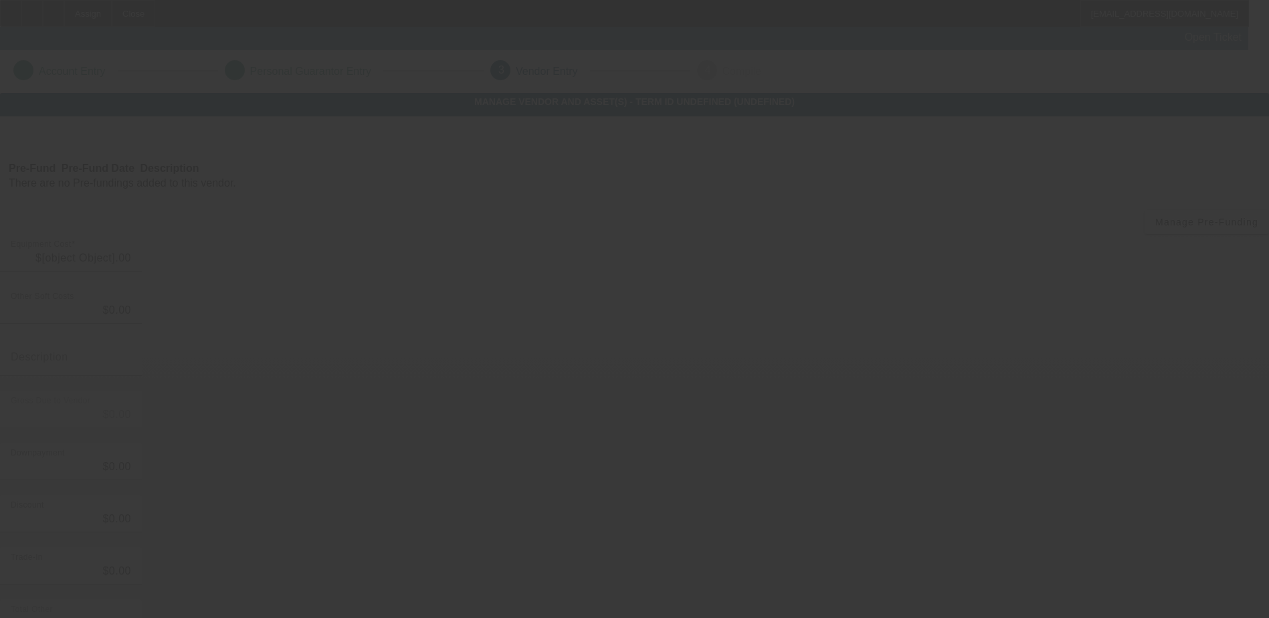
type input "$50,000.00"
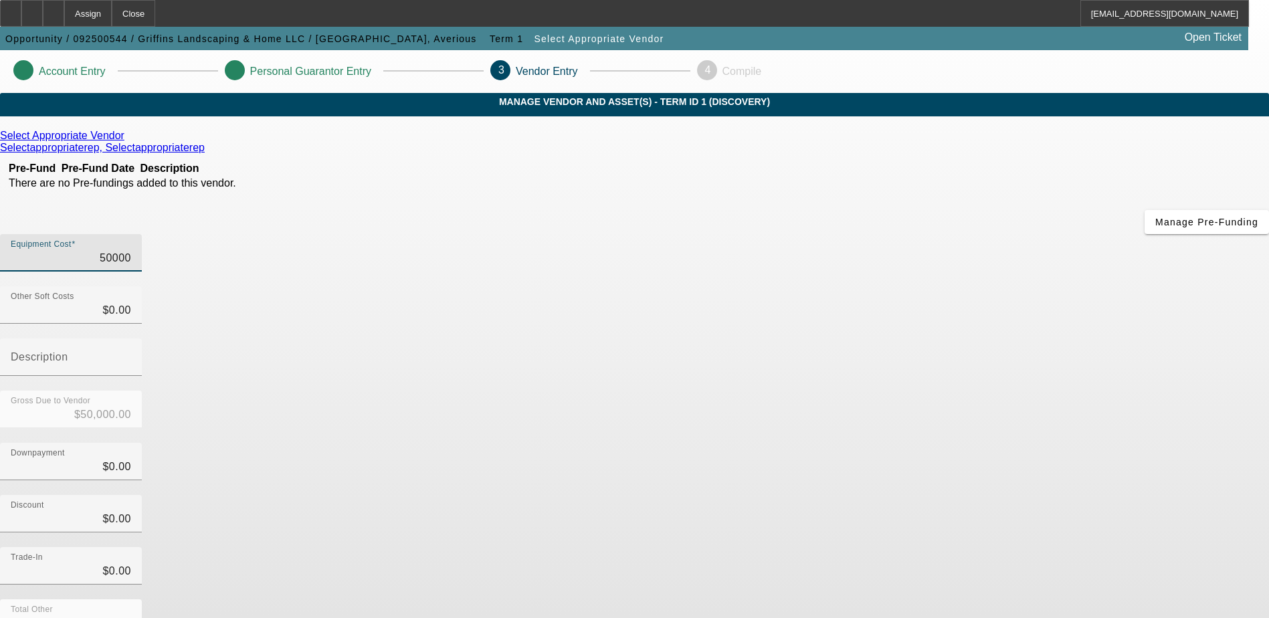
drag, startPoint x: 992, startPoint y: 173, endPoint x: 1029, endPoint y: 167, distance: 38.1
click at [1027, 168] on app-vendor-asset-manage "Account Entry Personal Guarantor Entry 3 Vendor Entry 4 Compile MANAGE VENDOR A…" at bounding box center [634, 423] width 1269 height 747
type input "6"
type input "$6.00"
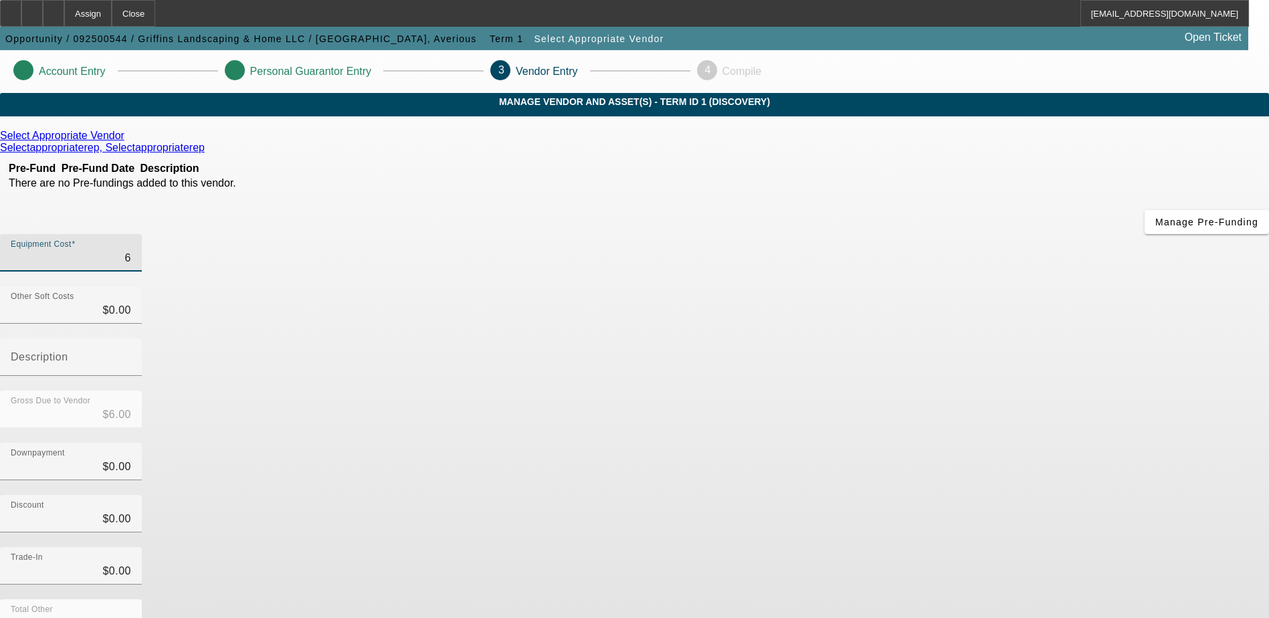
type input "66"
type input "$66.00"
type input "669"
type input "$669.00"
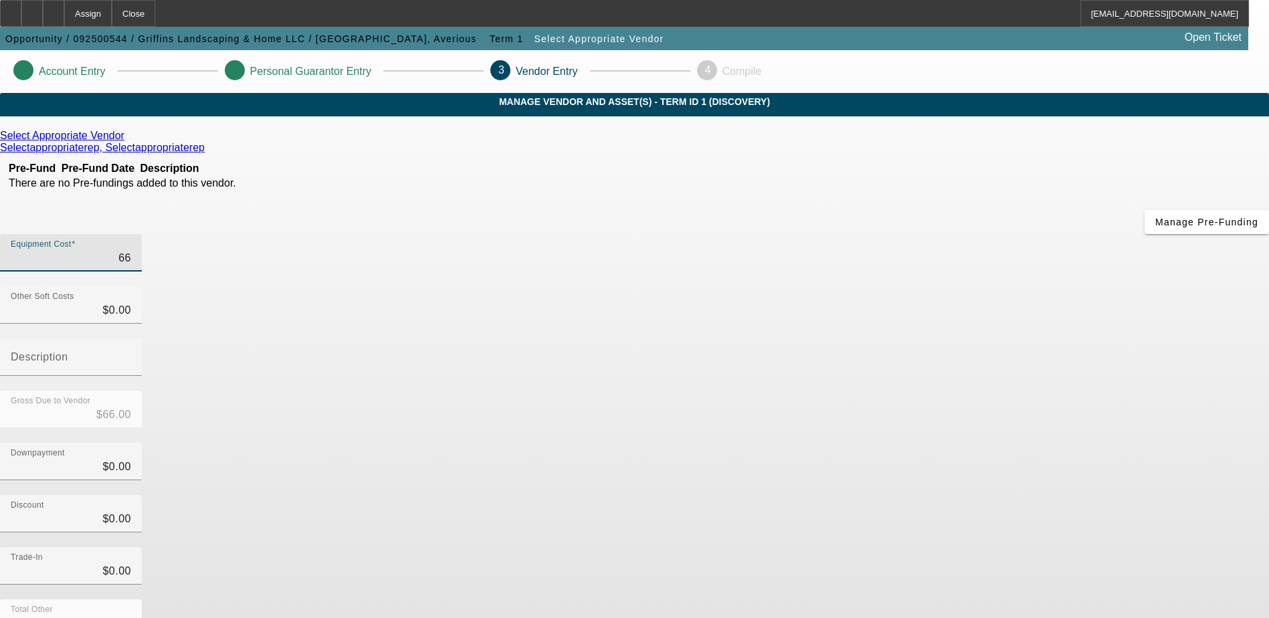
type input "$669.00"
type input "6699"
type input "$6,699.00"
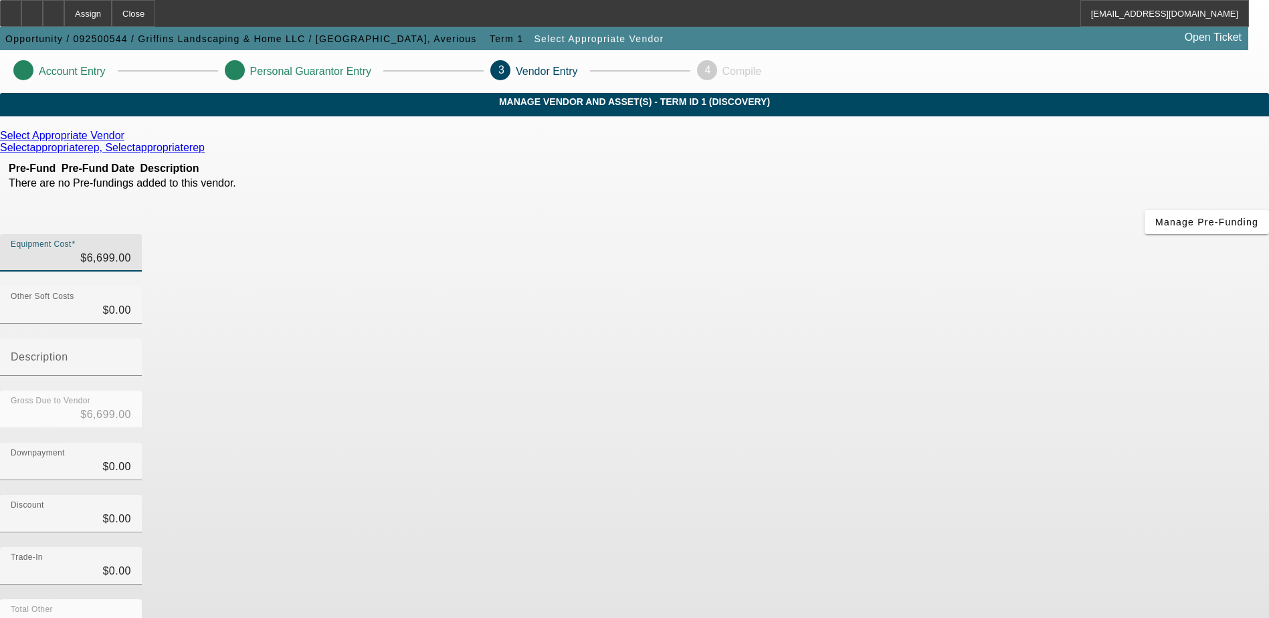
click at [1101, 349] on app-vendor-asset-manage "Account Entry Personal Guarantor Entry 3 Vendor Entry 4 Compile MANAGE VENDOR A…" at bounding box center [634, 423] width 1269 height 747
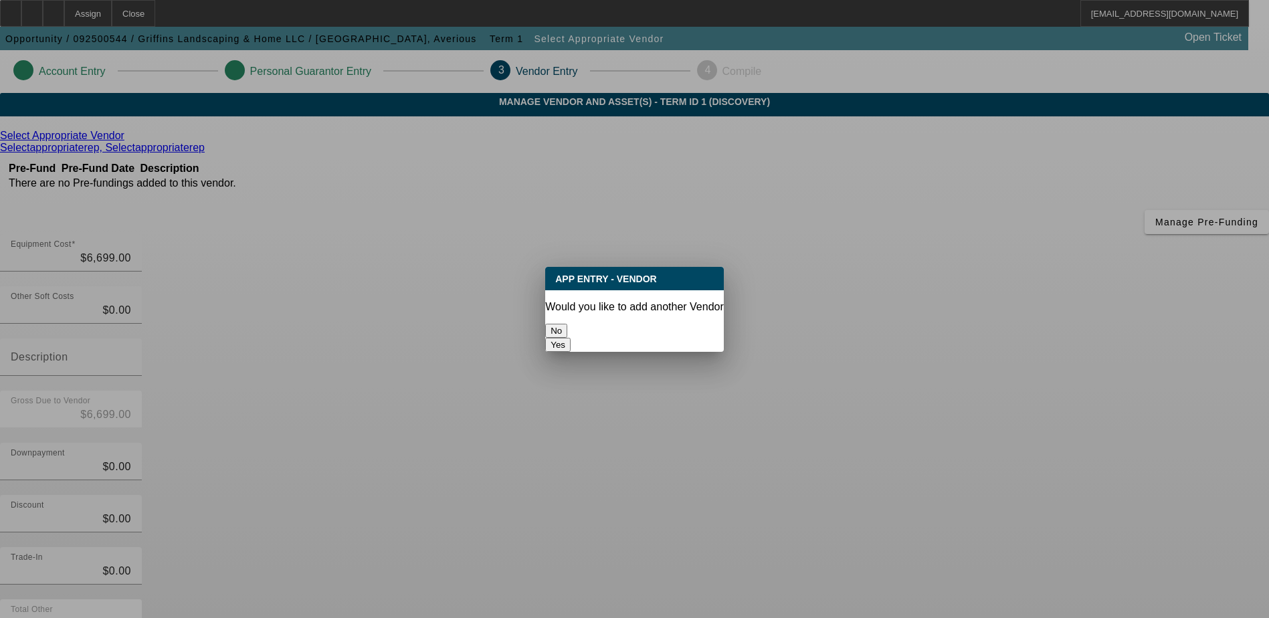
drag, startPoint x: 576, startPoint y: 317, endPoint x: 583, endPoint y: 322, distance: 9.1
click at [567, 324] on button "No" at bounding box center [556, 331] width 22 height 14
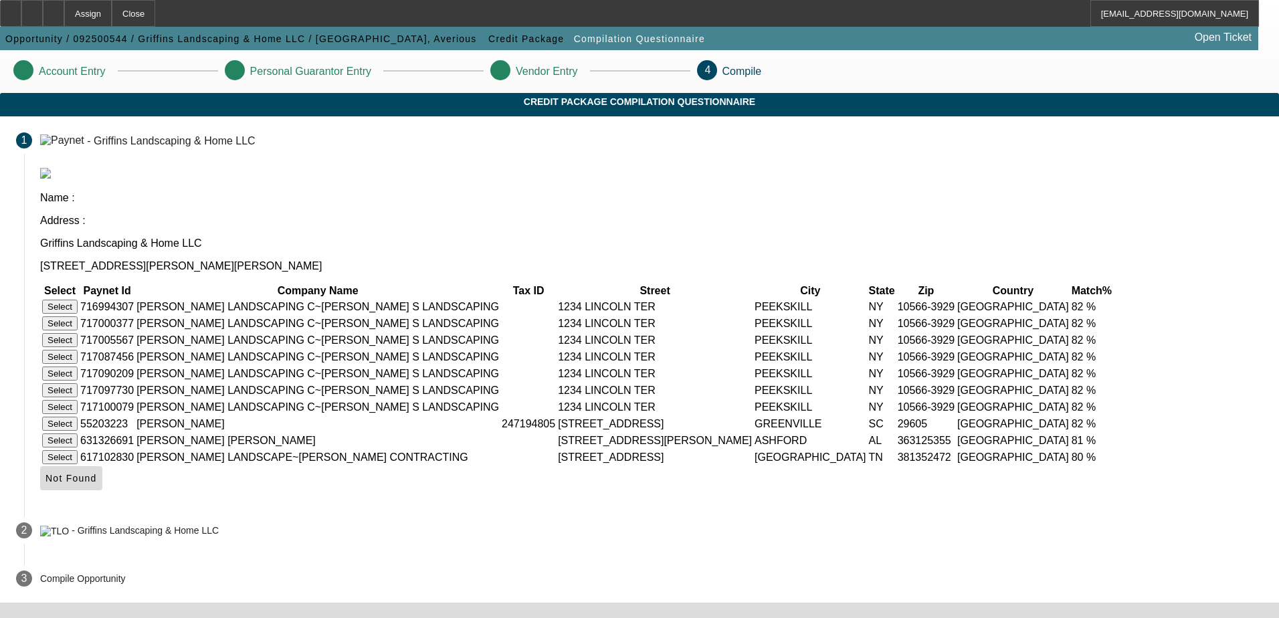
click at [97, 473] on span "Not Found" at bounding box center [72, 478] width 52 height 11
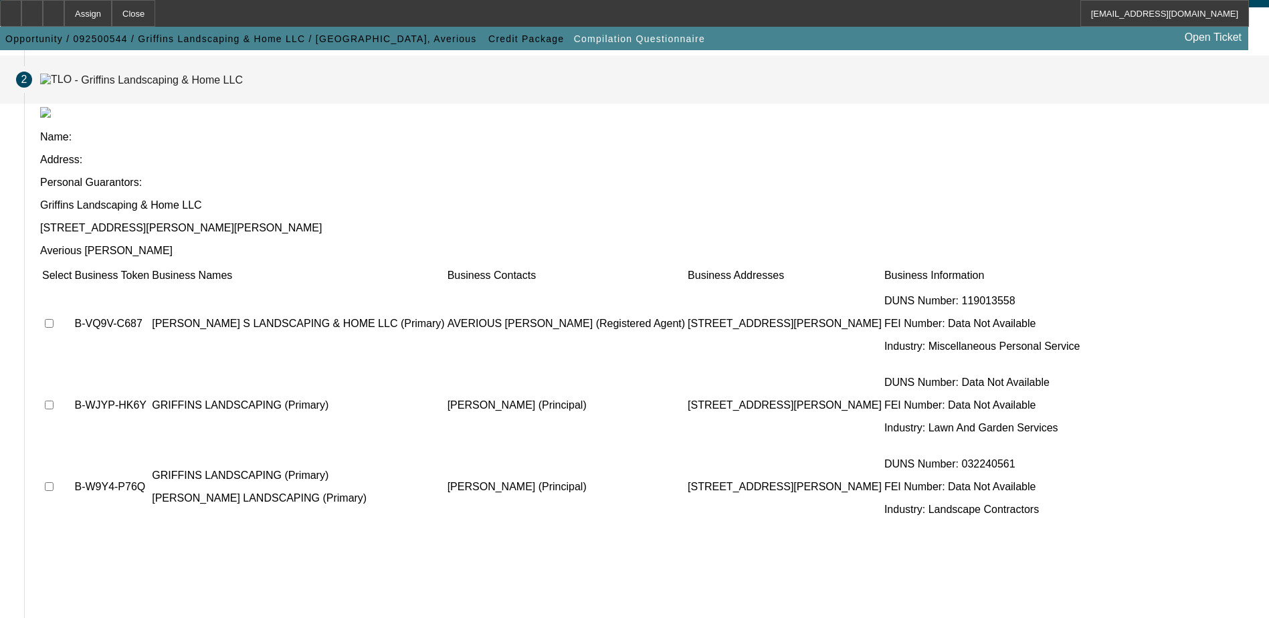
scroll to position [122, 0]
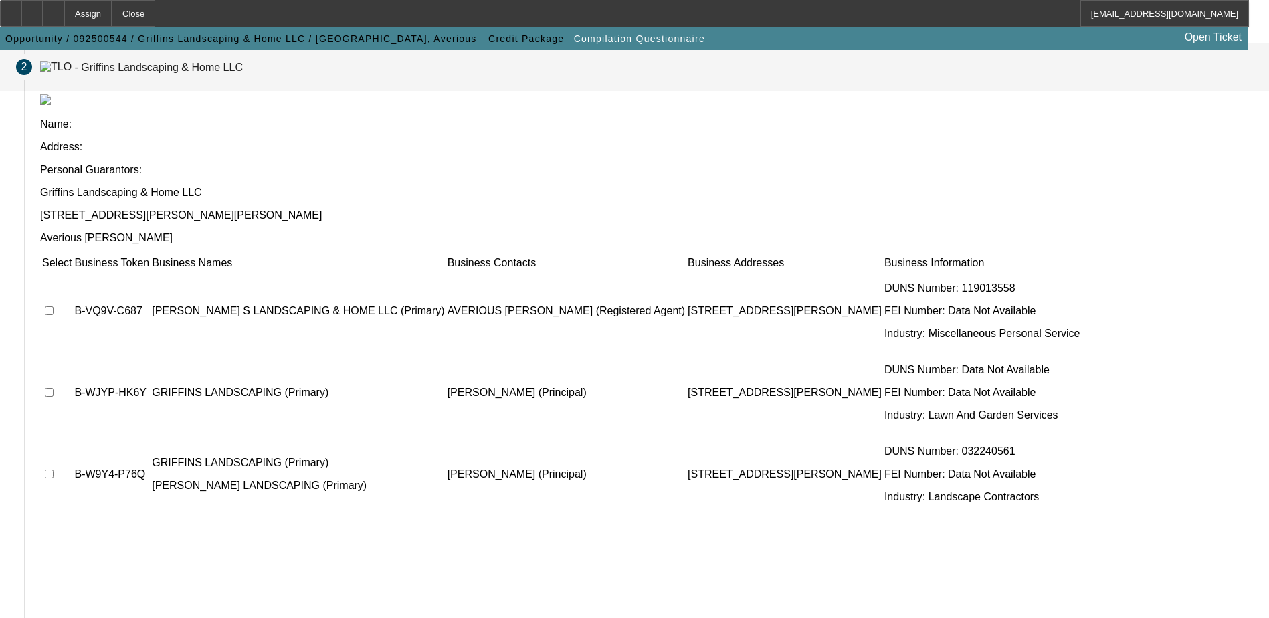
click at [54, 306] on input "checkbox" at bounding box center [49, 310] width 9 height 9
checkbox input "true"
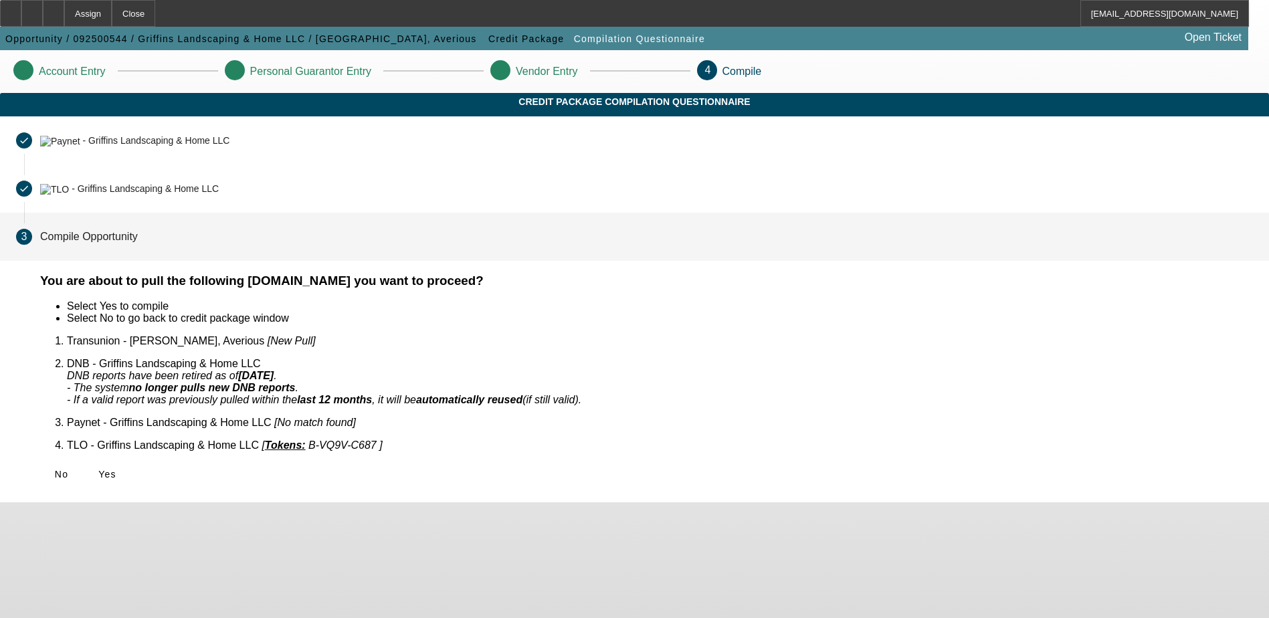
scroll to position [0, 0]
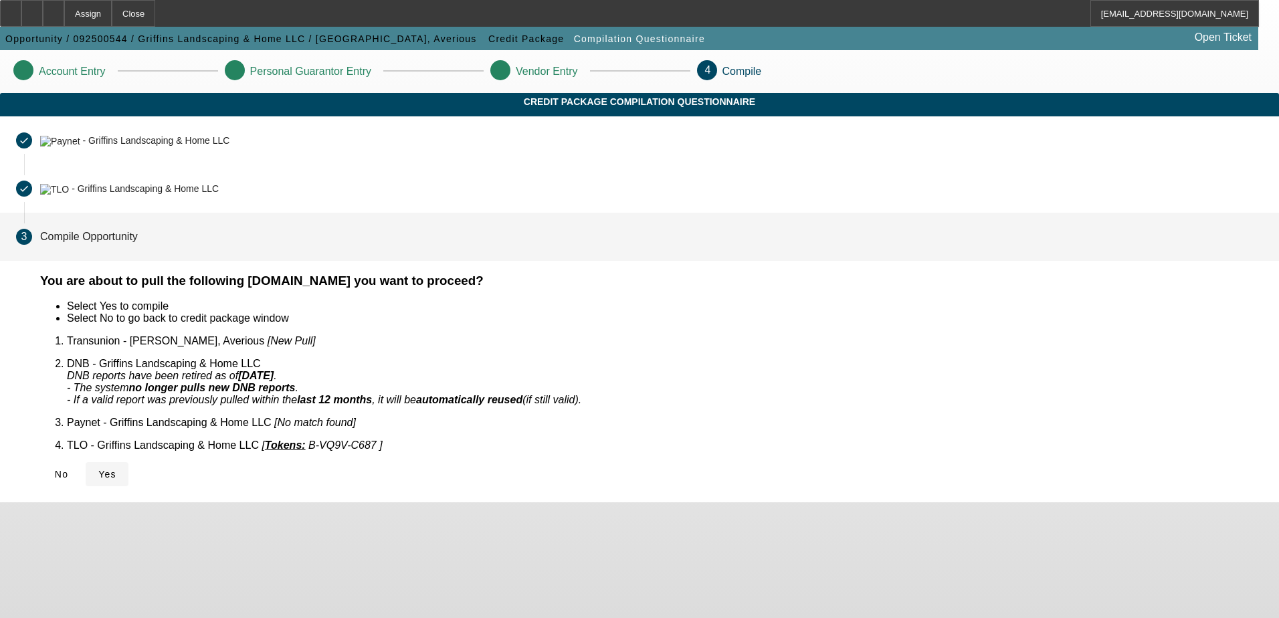
click at [98, 469] on icon at bounding box center [98, 474] width 0 height 11
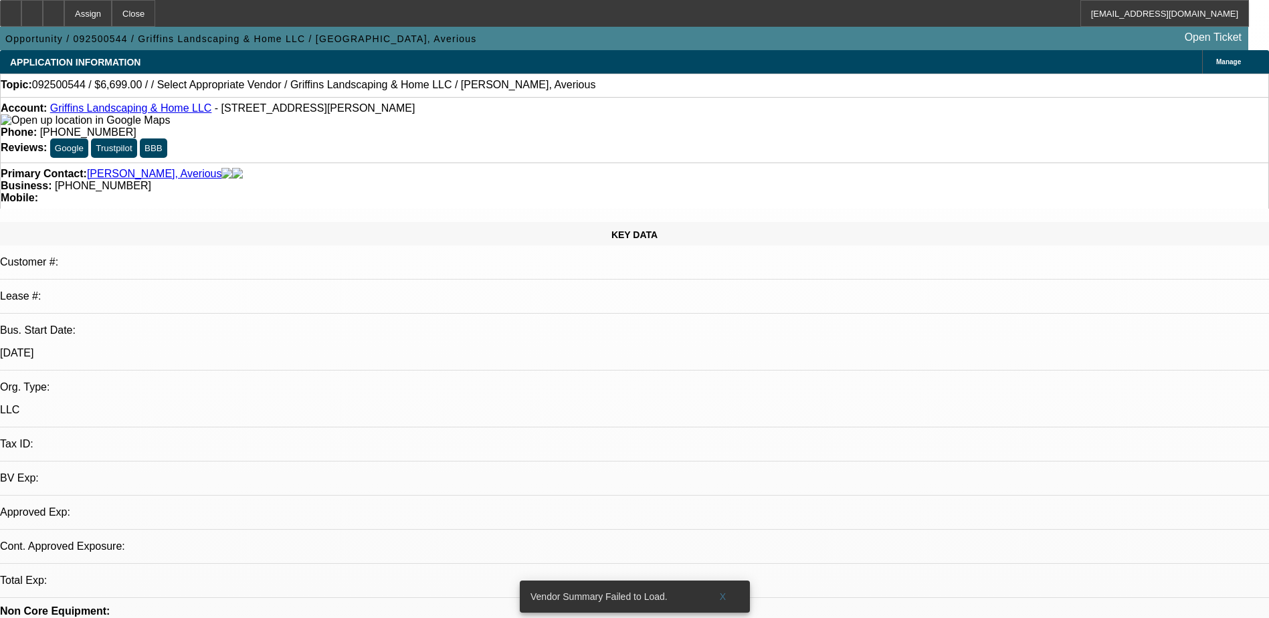
select select "0"
select select "2"
select select "0.1"
select select "1"
select select "2"
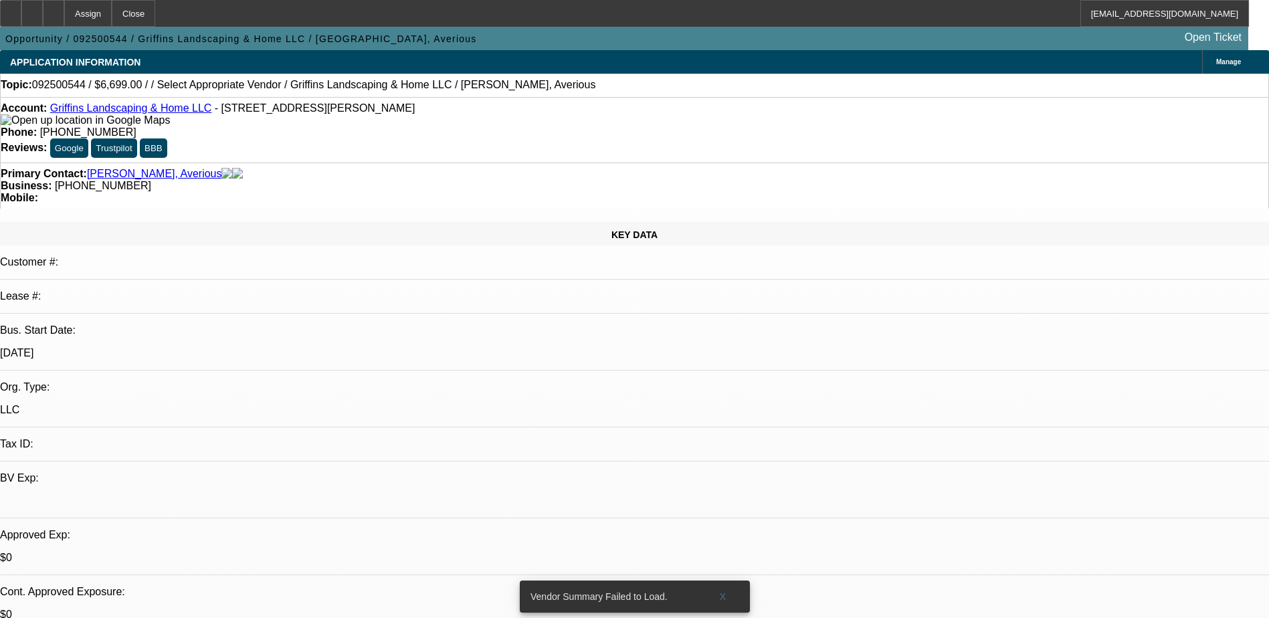
select select "4"
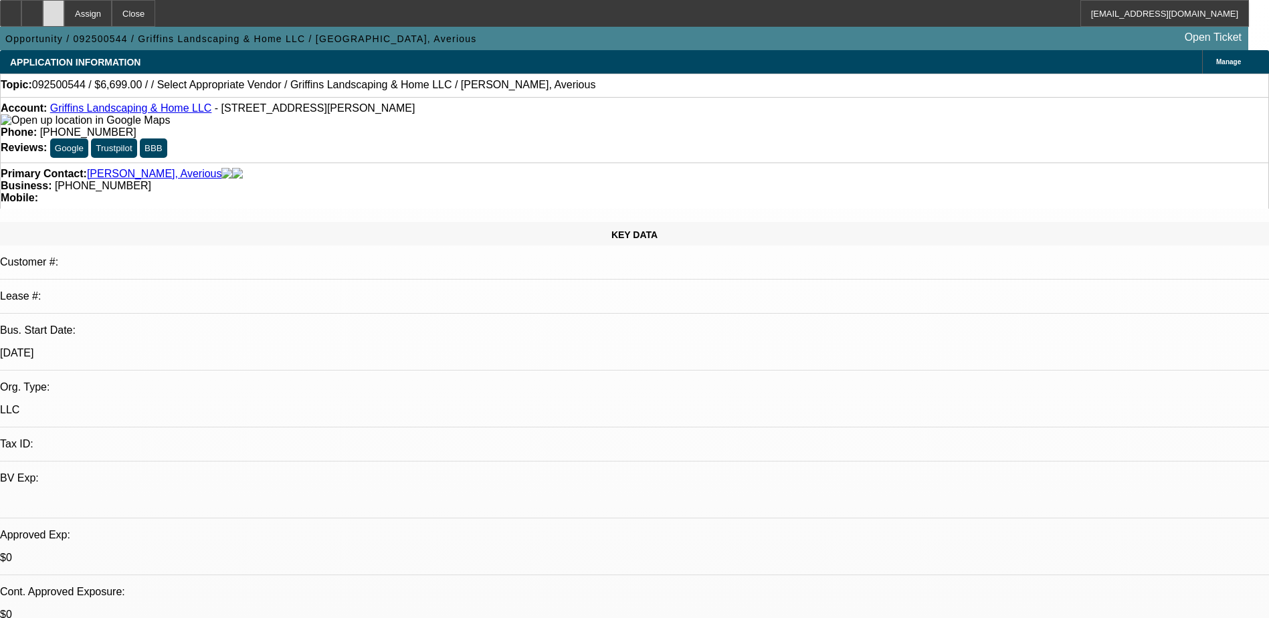
click at [54, 9] on icon at bounding box center [54, 9] width 0 height 0
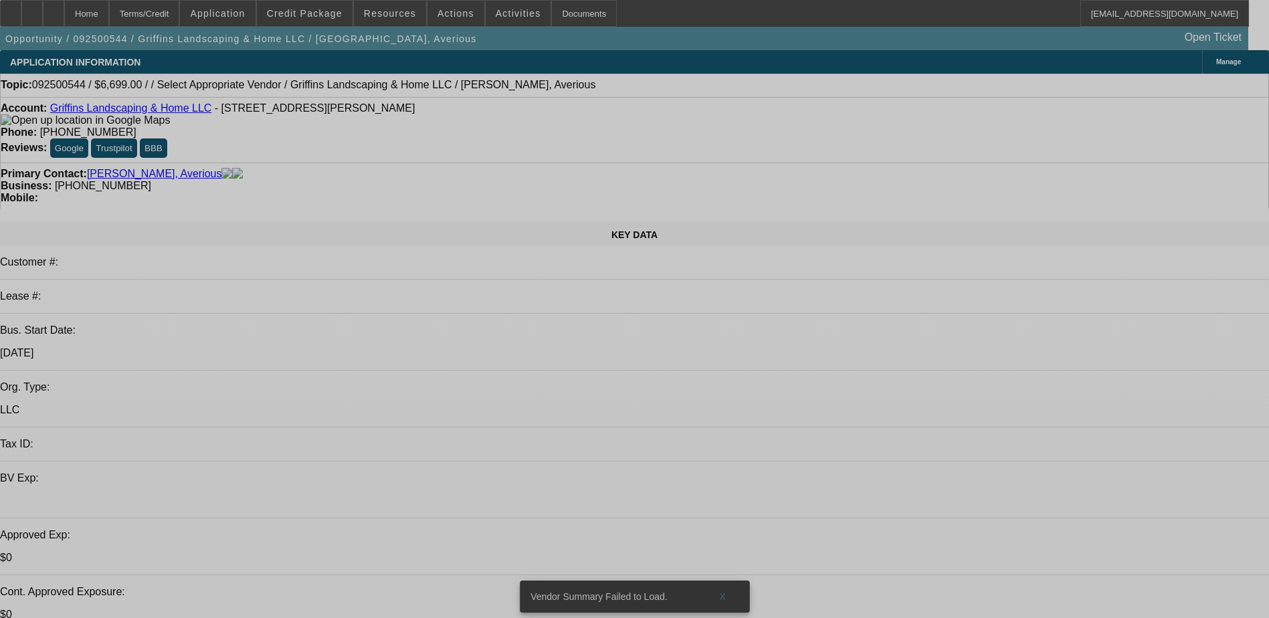
select select "0"
select select "2"
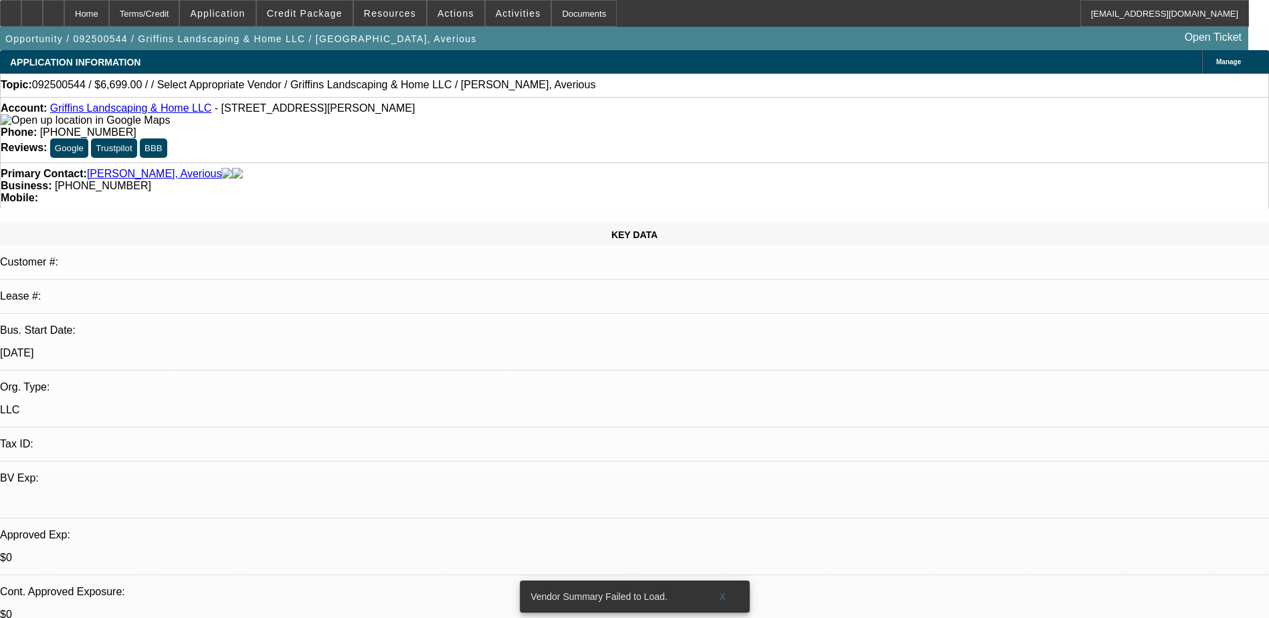
select select "2"
select select "0.1"
select select "4"
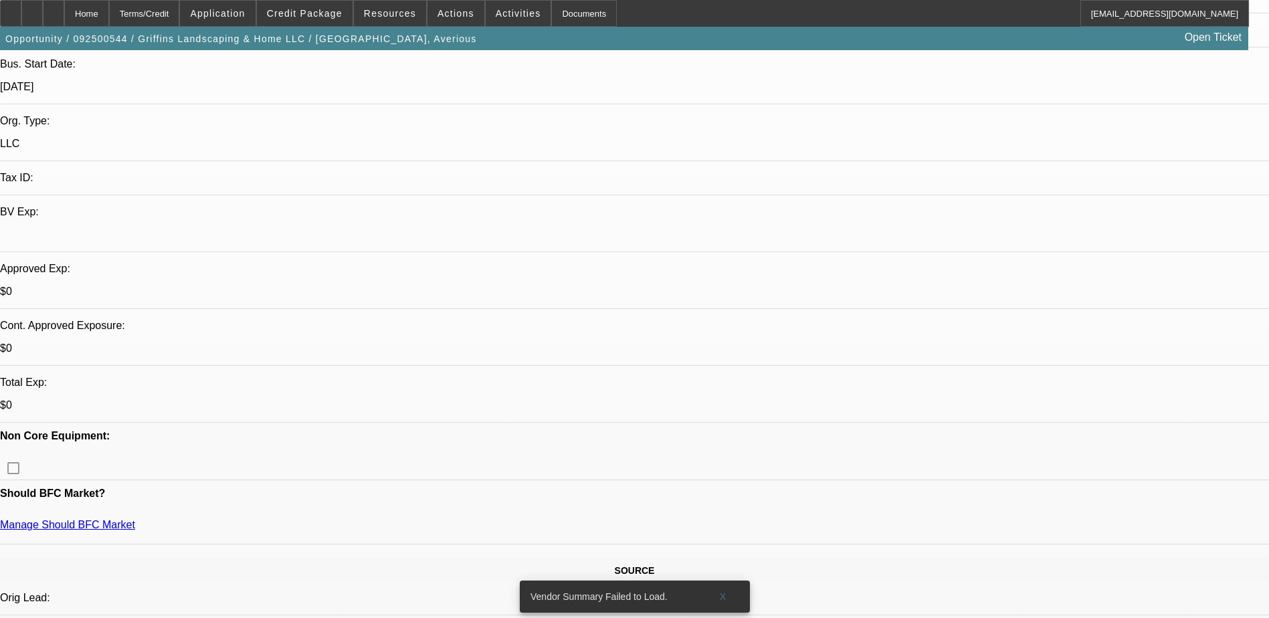
scroll to position [268, 0]
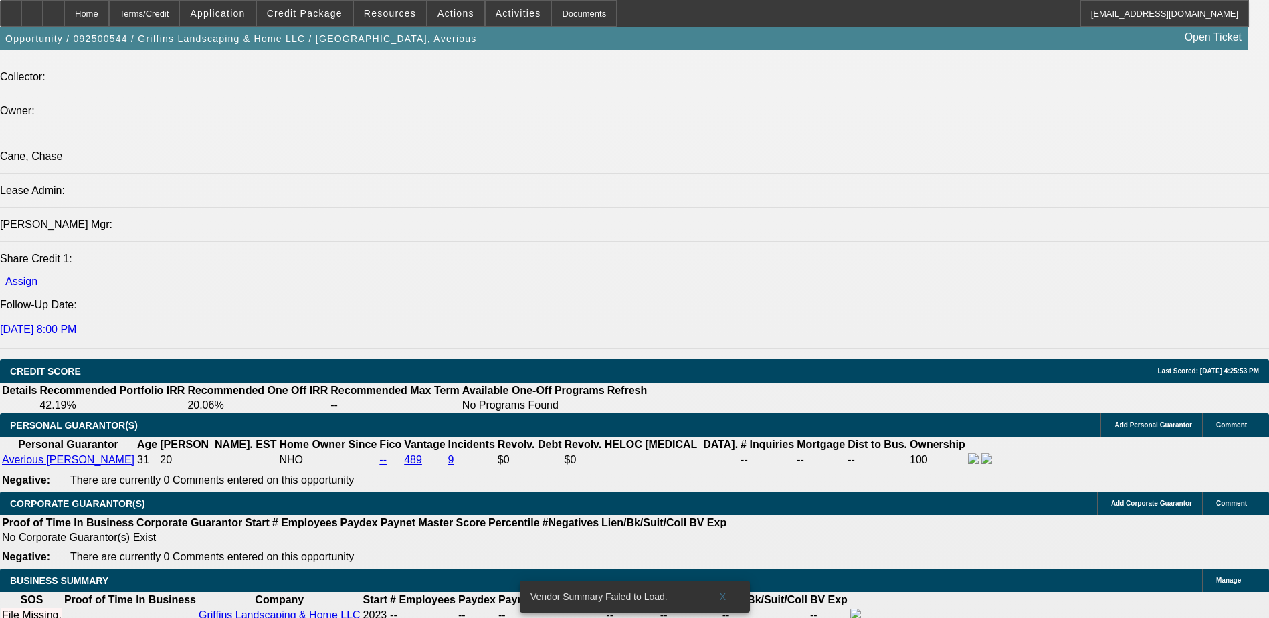
scroll to position [1539, 0]
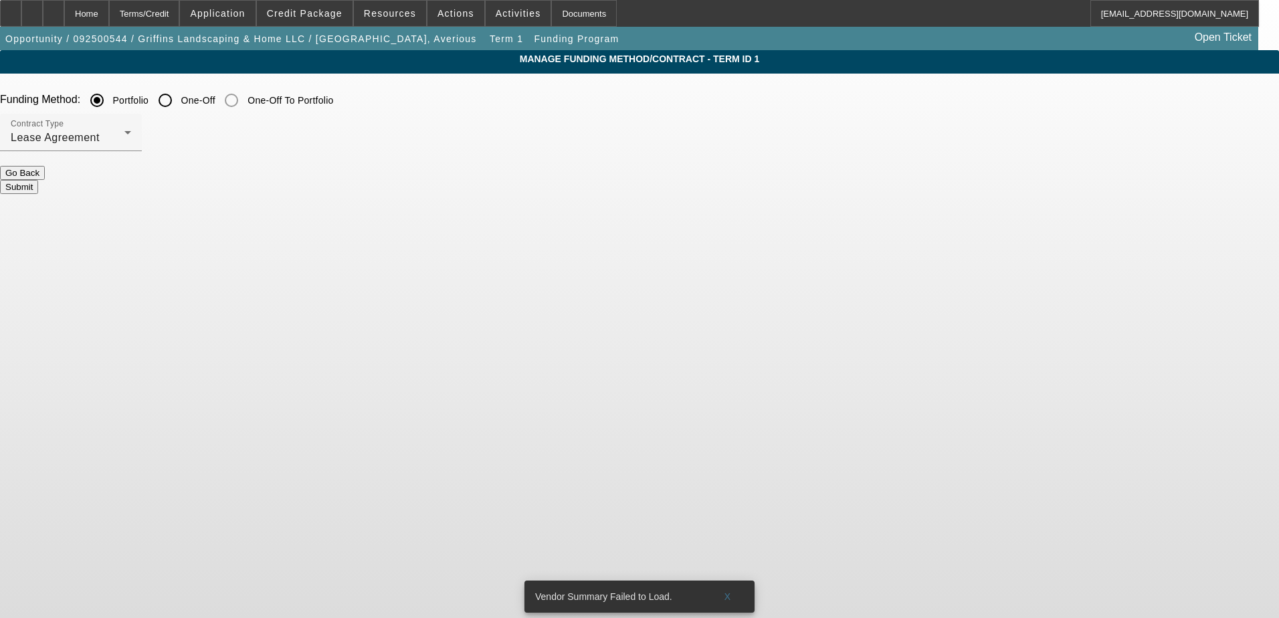
click at [179, 102] on input "One-Off" at bounding box center [165, 100] width 27 height 27
radio input "true"
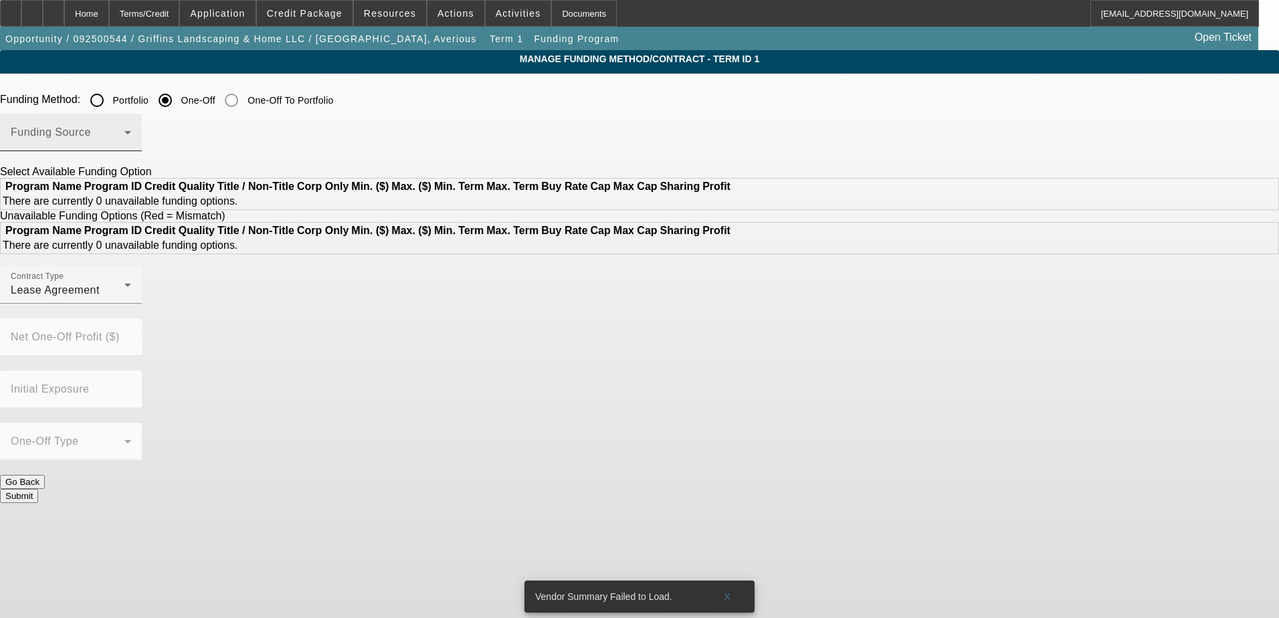
click at [124, 138] on span at bounding box center [68, 138] width 114 height 16
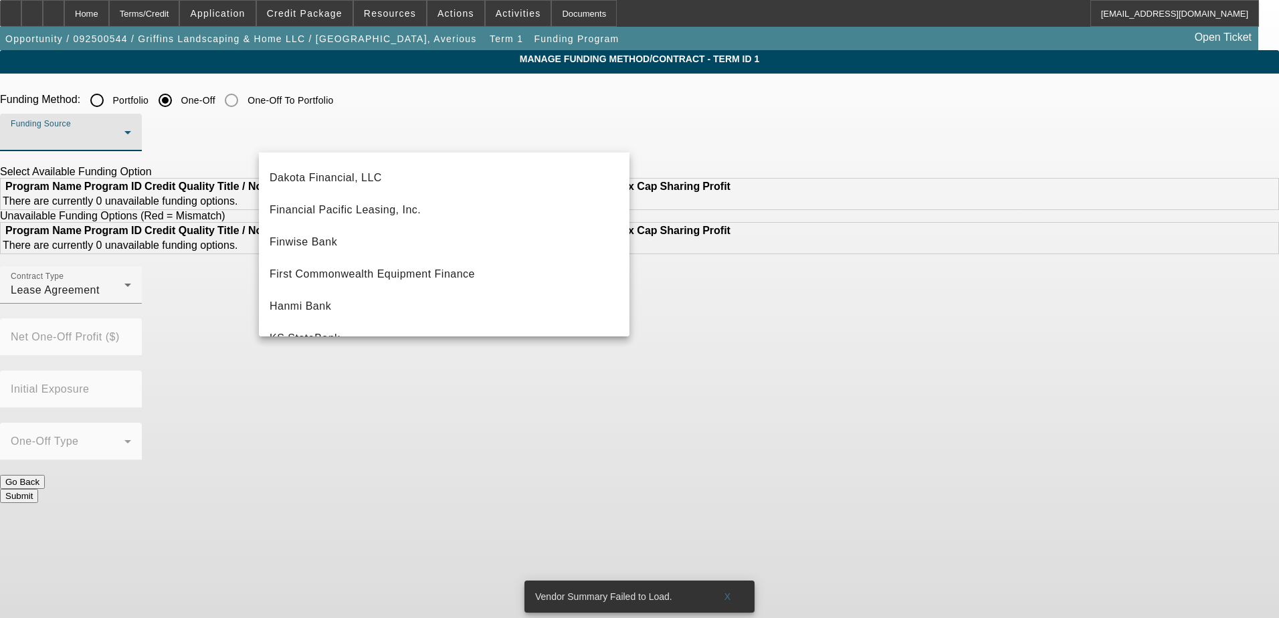
scroll to position [134, 0]
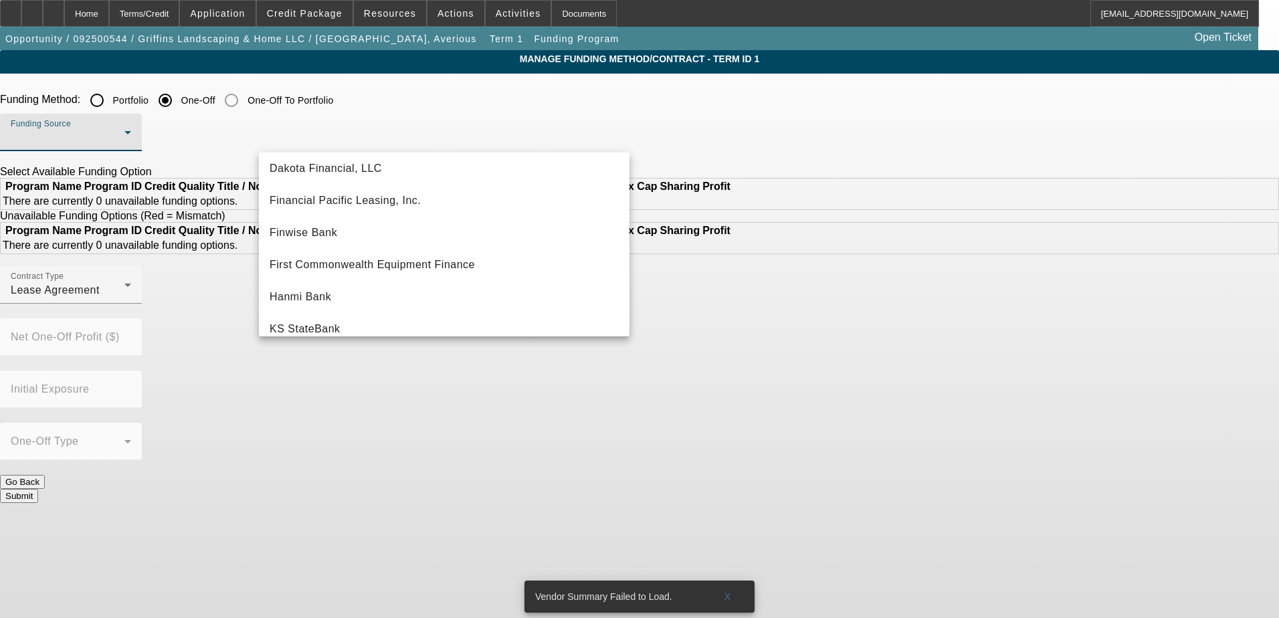
click at [193, 16] on div at bounding box center [639, 309] width 1279 height 618
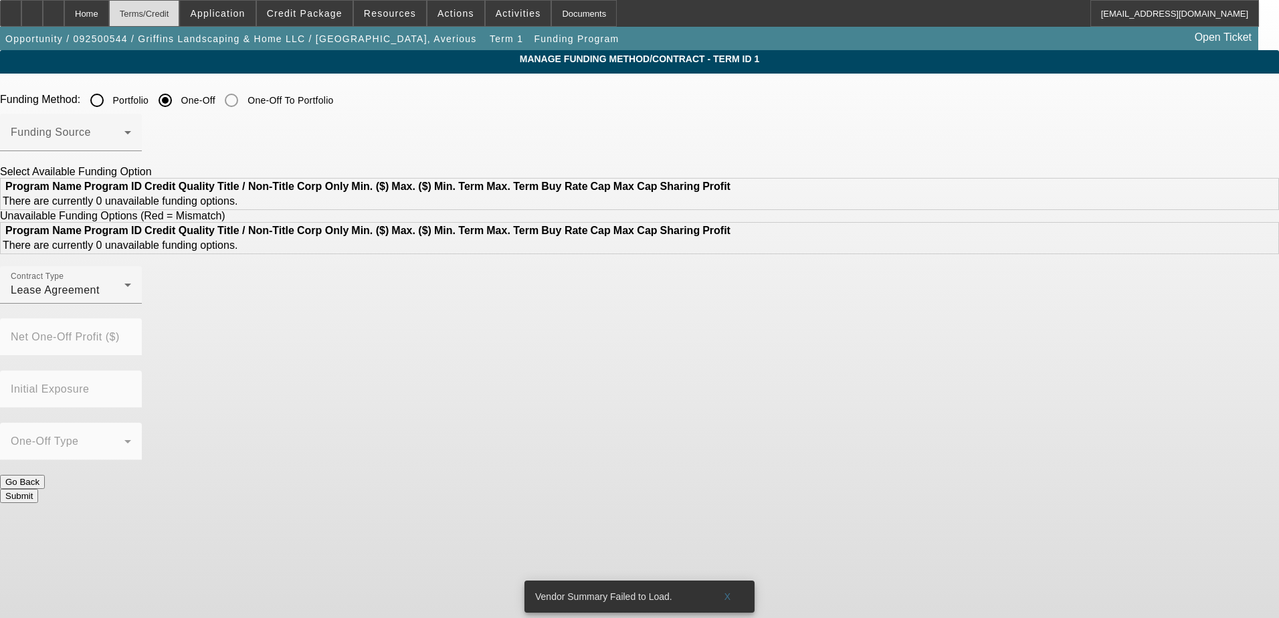
click at [180, 16] on div "Terms/Credit" at bounding box center [144, 13] width 71 height 27
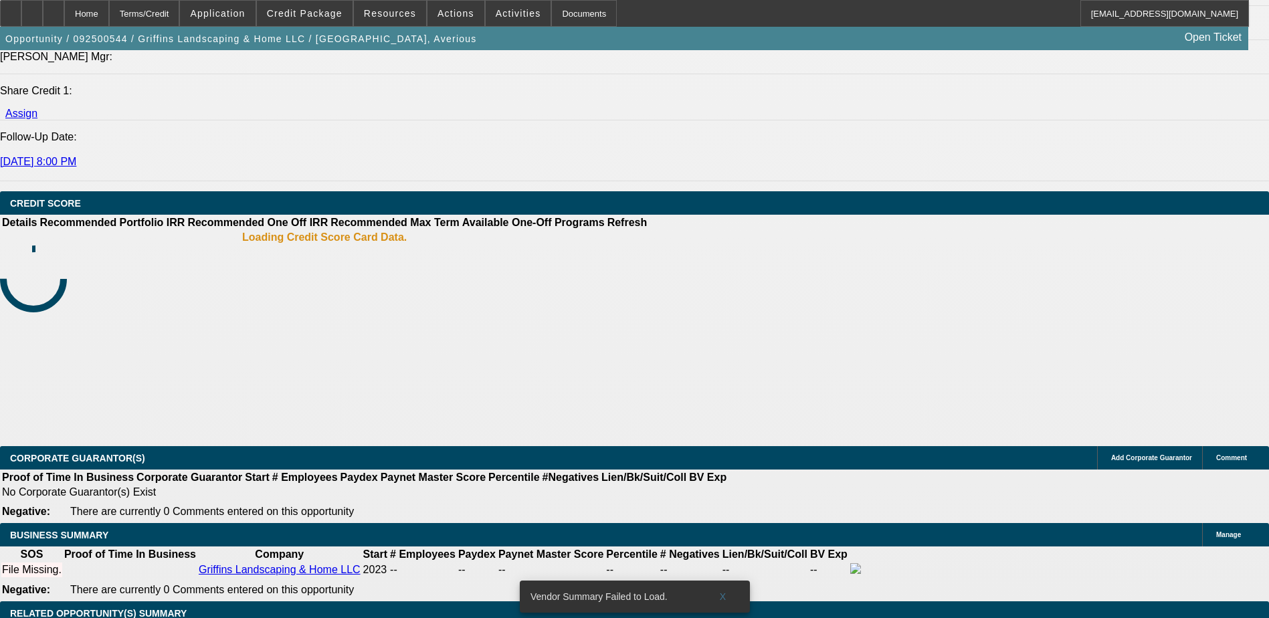
select select "0"
select select "2"
select select "0.1"
select select "4"
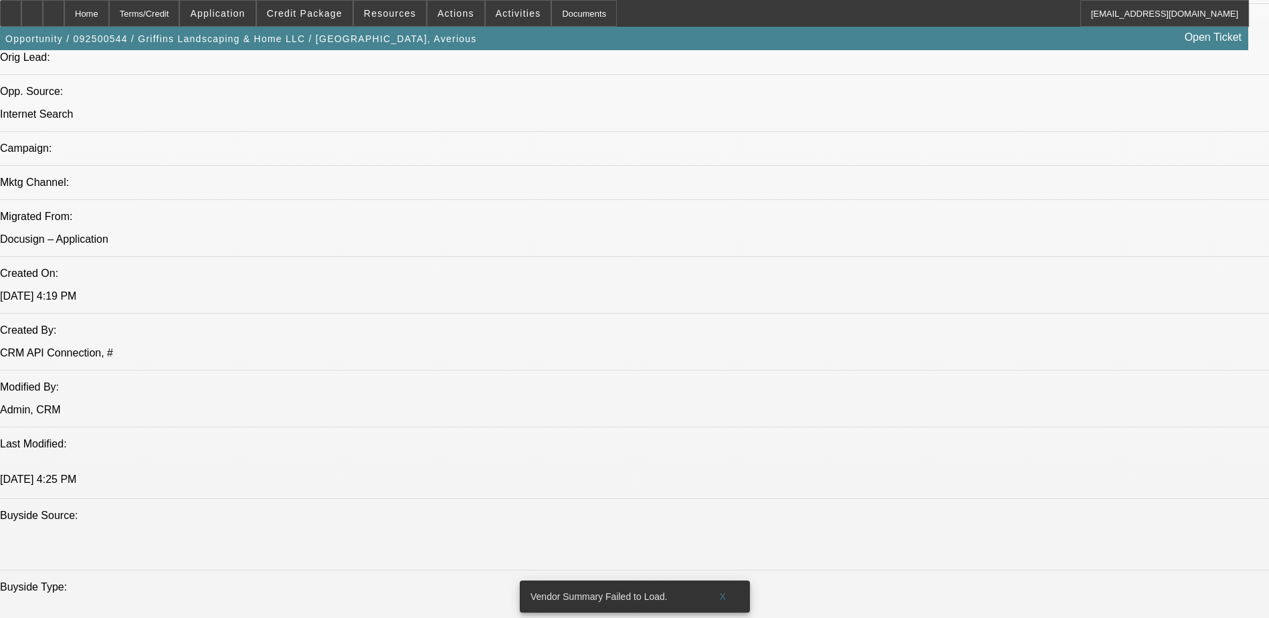
scroll to position [405, 0]
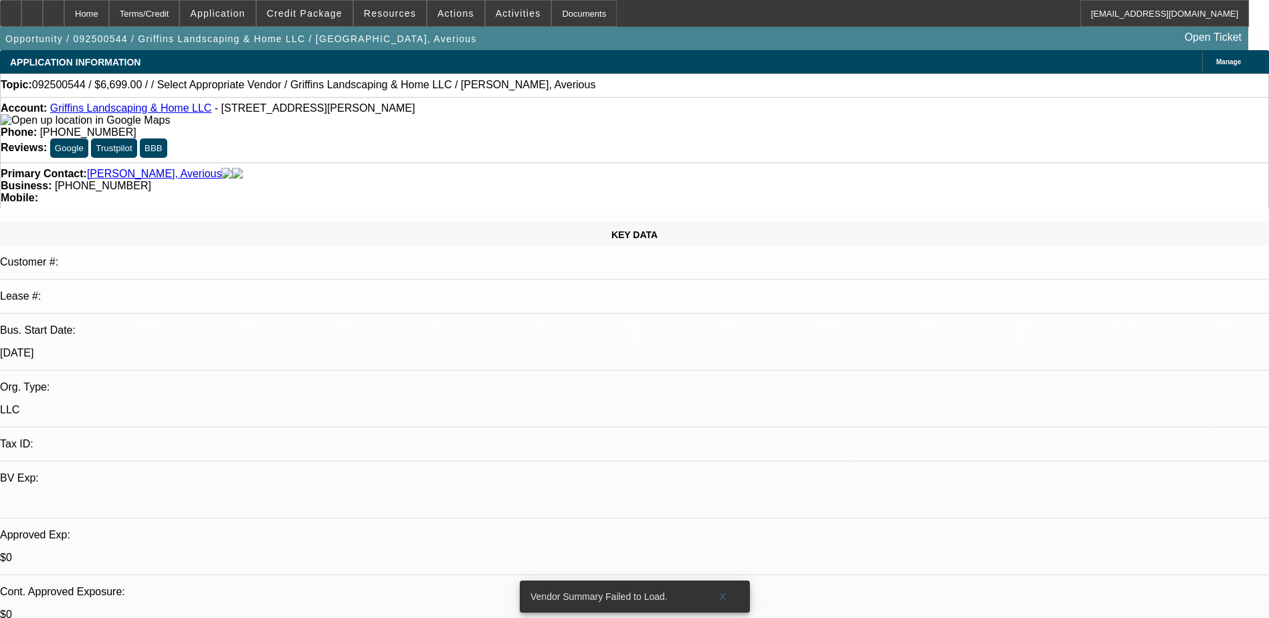
radio input "true"
type textarea "DOA DNM"
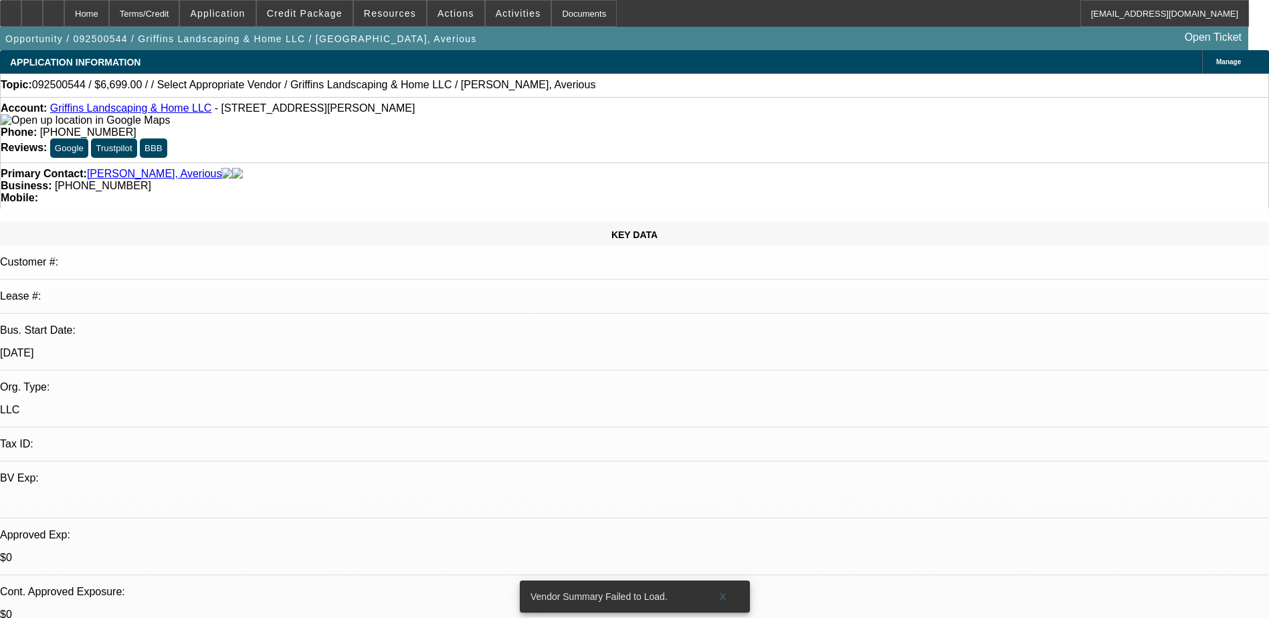
radio input "true"
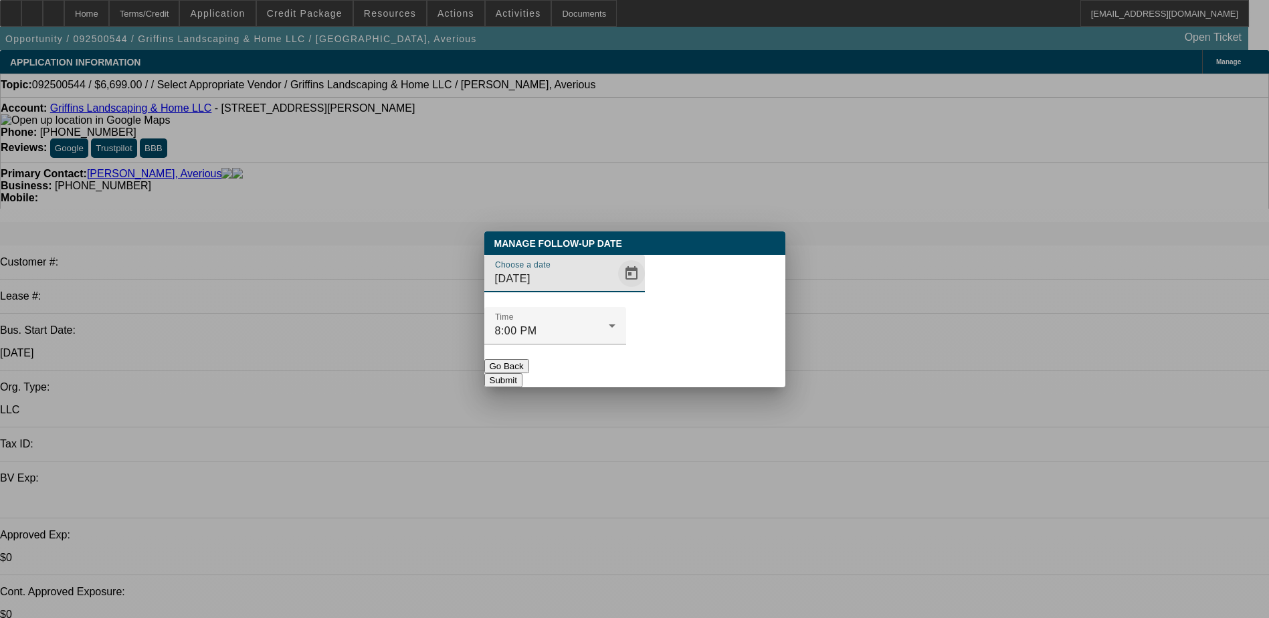
click at [616, 290] on span "Open calendar" at bounding box center [632, 274] width 32 height 32
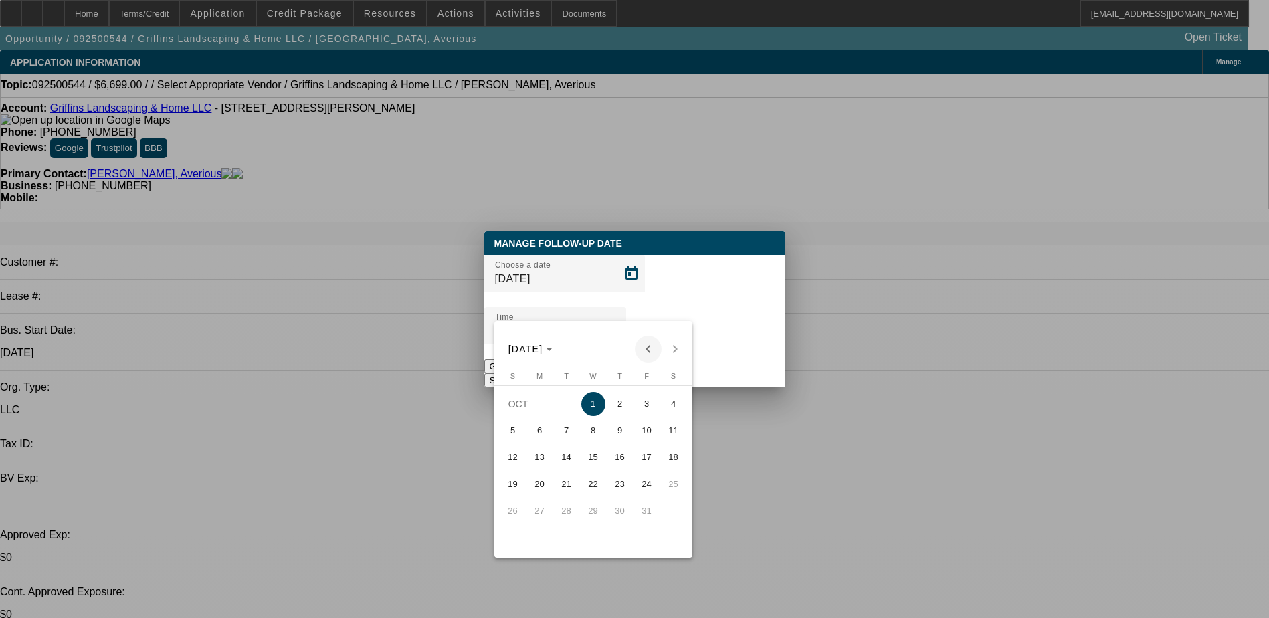
click at [647, 347] on span "Previous month" at bounding box center [648, 349] width 27 height 27
click at [616, 512] on span "25" at bounding box center [620, 511] width 24 height 24
type input "9/25/2025"
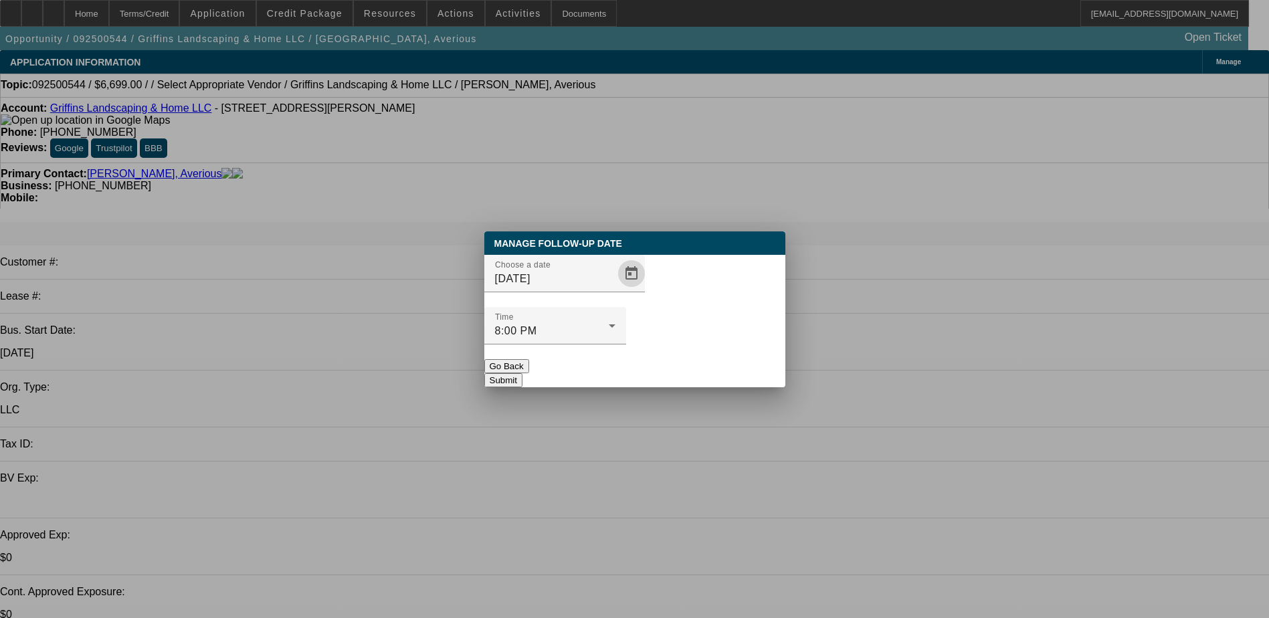
click at [523, 373] on button "Submit" at bounding box center [503, 380] width 38 height 14
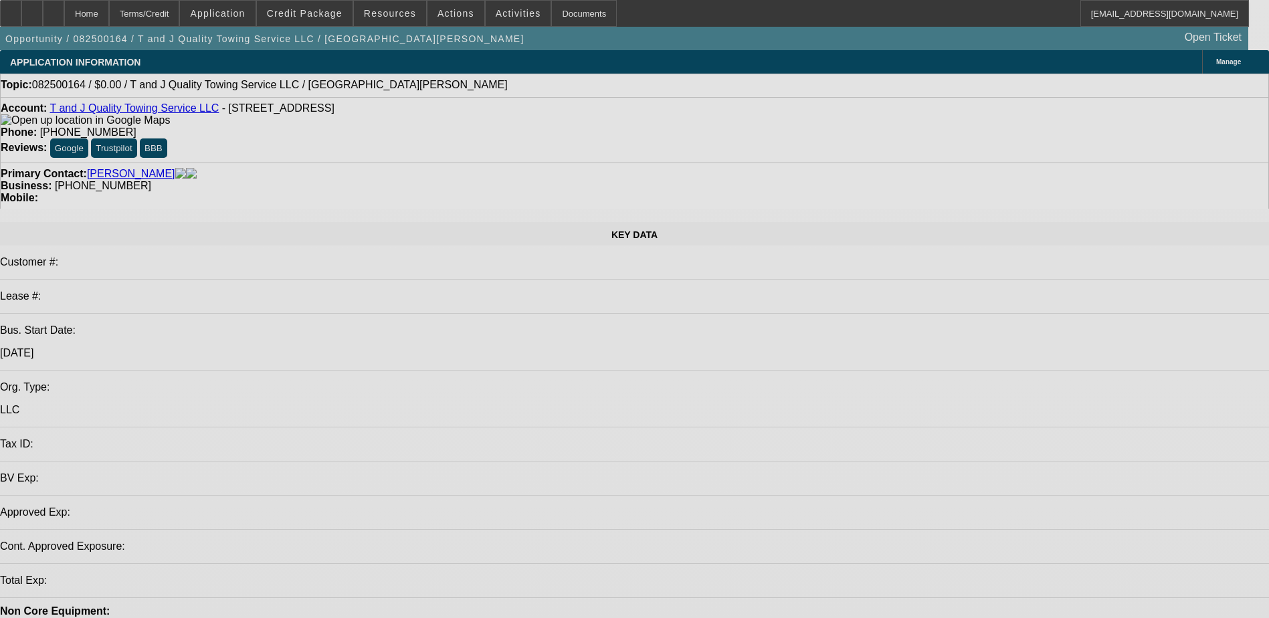
select select "0"
select select "2"
select select "0.1"
select select "4"
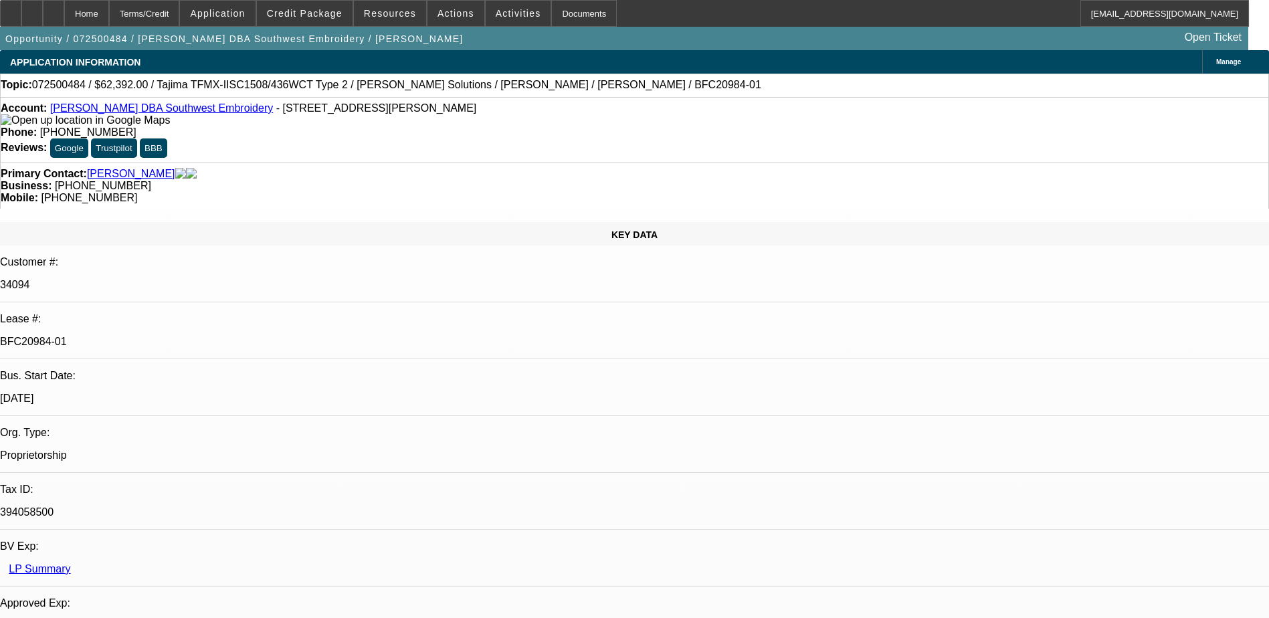
select select "0.2"
select select "2"
select select "0.1"
select select "4"
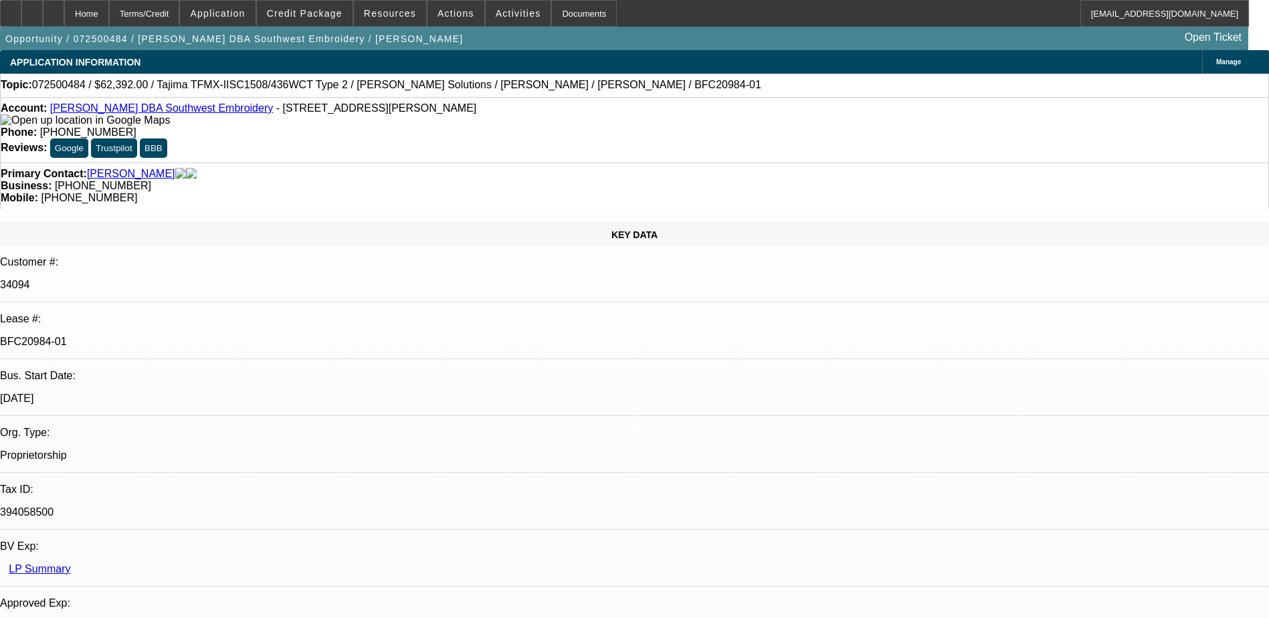
select select "0.2"
select select "2"
select select "0.1"
select select "4"
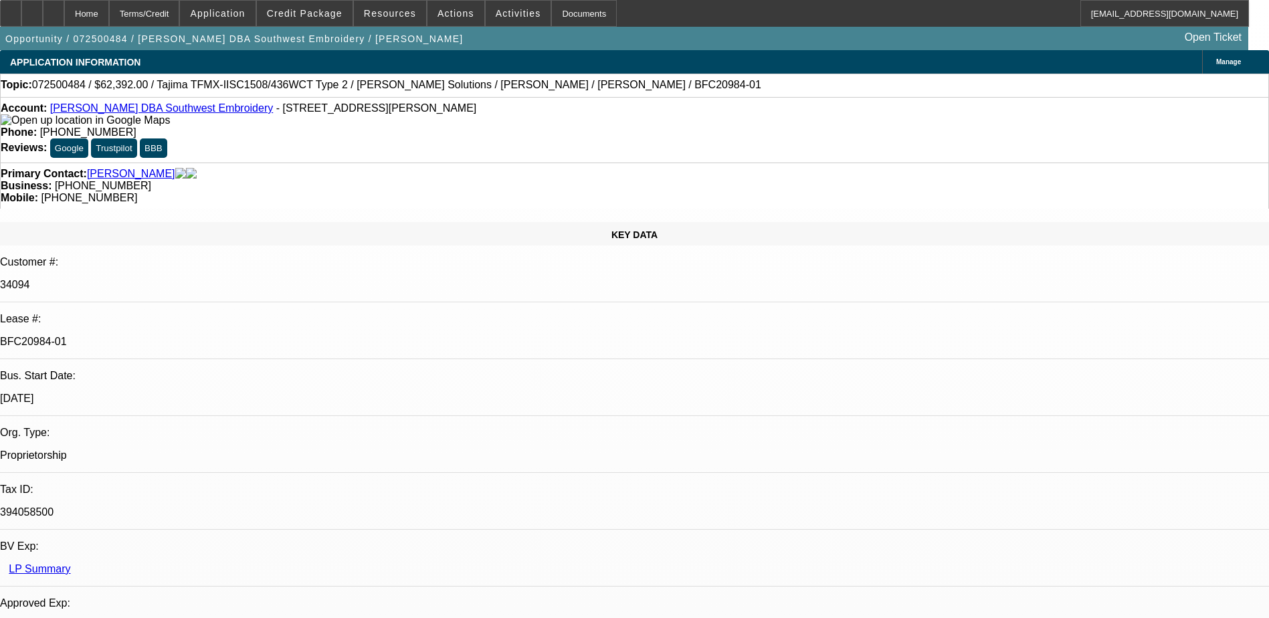
select select "0.15"
select select "2"
select select "0.1"
select select "4"
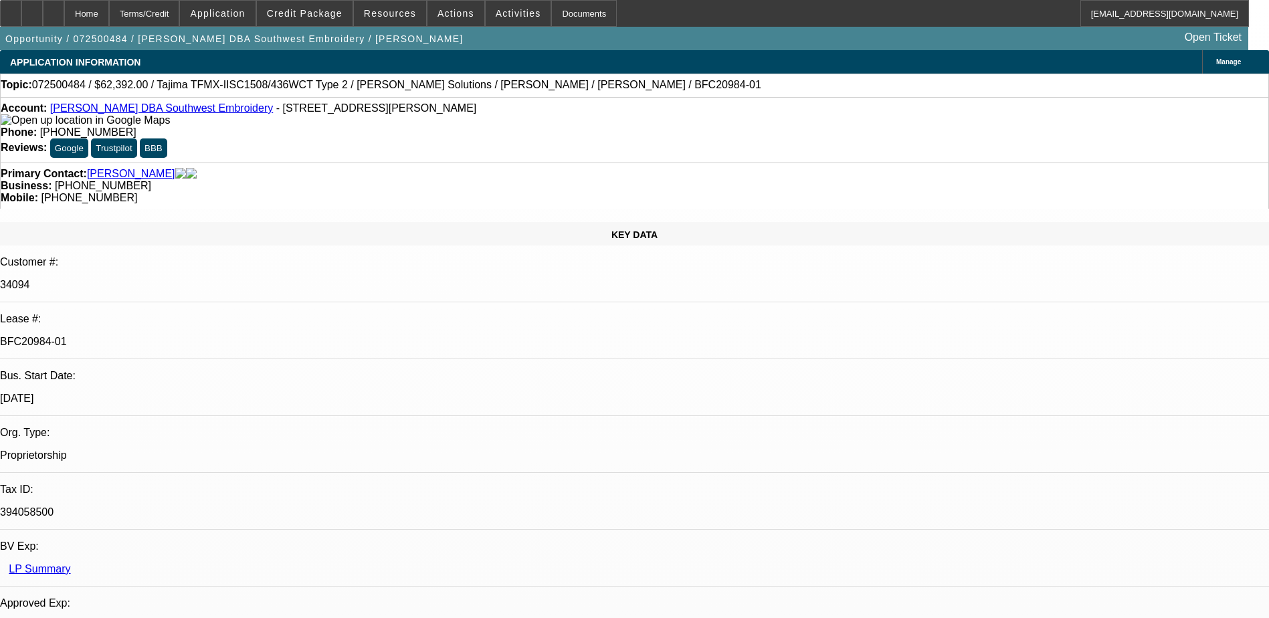
select select "0.15"
select select "2"
select select "0.1"
select select "4"
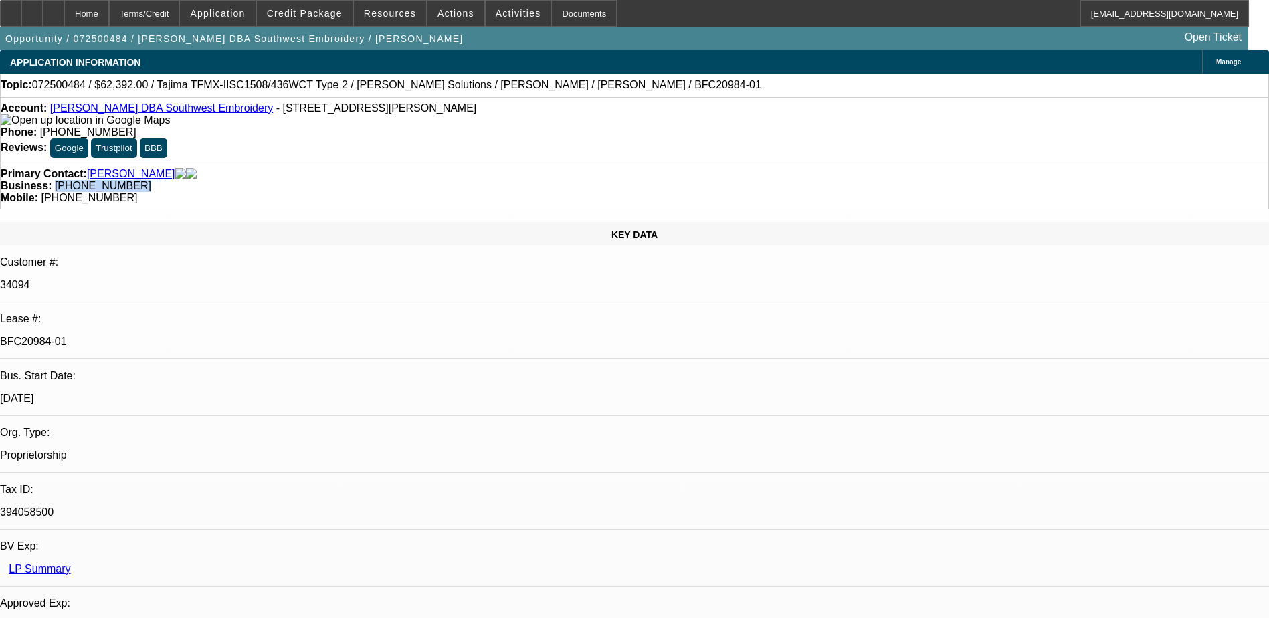
scroll to position [112, 0]
